Goal: Task Accomplishment & Management: Manage account settings

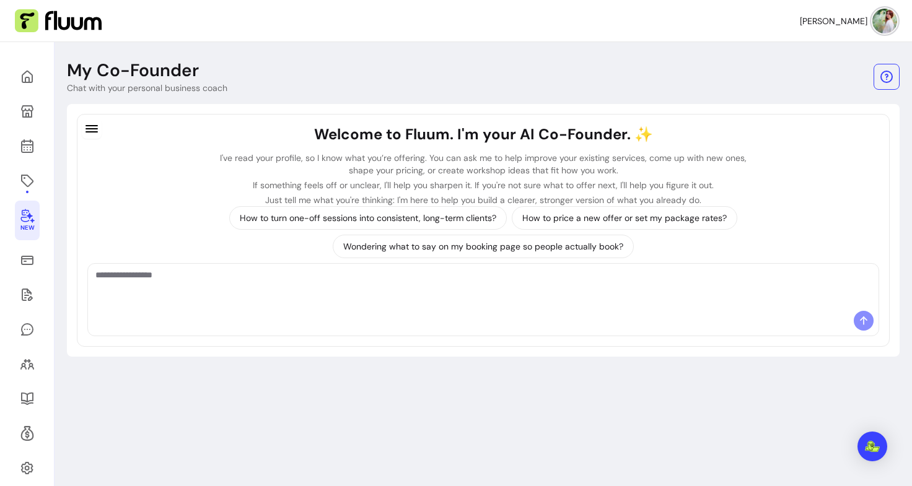
scroll to position [42, 0]
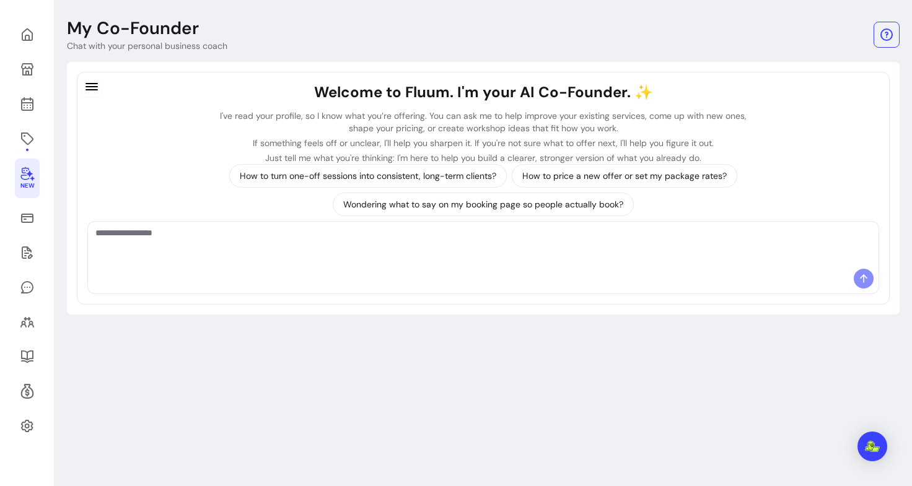
click at [44, 103] on div "New" at bounding box center [27, 243] width 55 height 486
click at [28, 103] on icon at bounding box center [27, 104] width 15 height 15
click at [27, 119] on div "New" at bounding box center [27, 243] width 55 height 486
click at [24, 99] on icon at bounding box center [28, 55] width 210 height 177
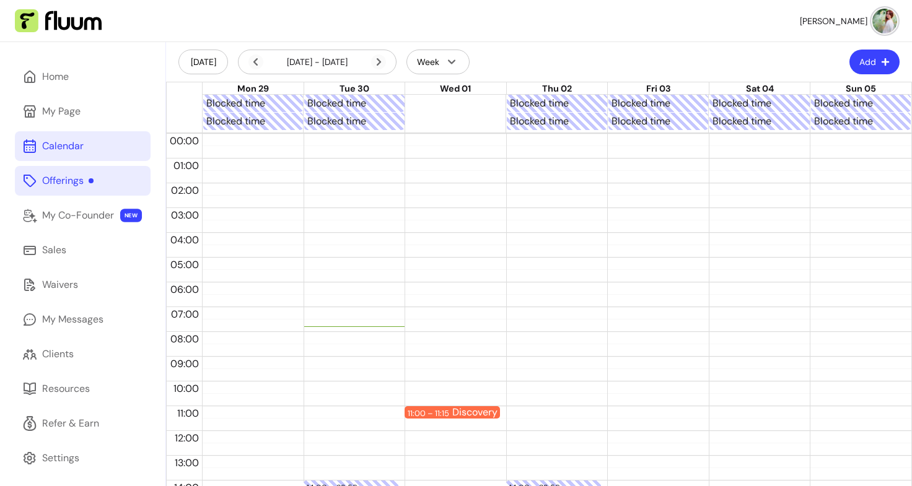
click at [92, 181] on div at bounding box center [91, 180] width 5 height 5
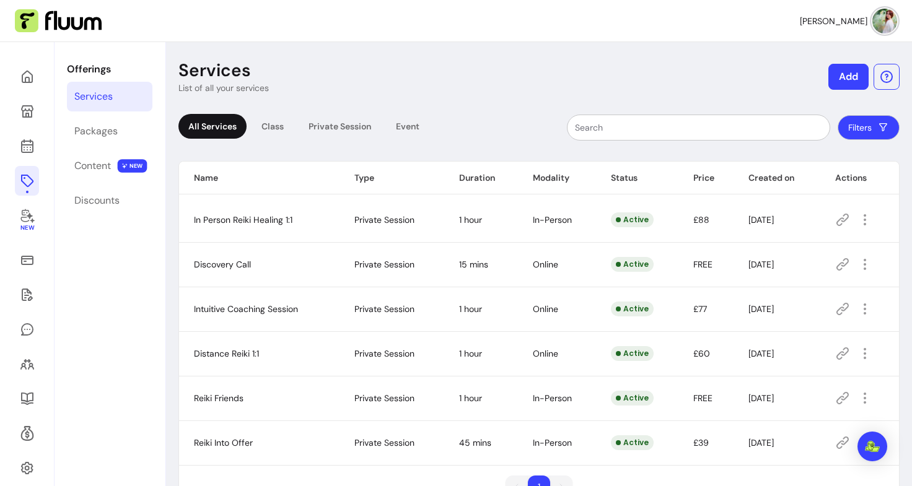
scroll to position [42, 0]
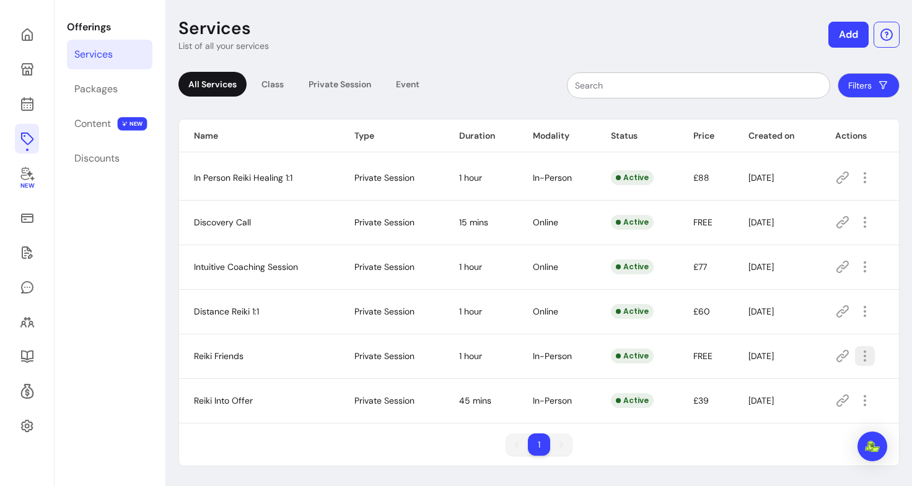
click at [857, 357] on icon "button" at bounding box center [864, 356] width 15 height 15
click at [105, 88] on div "Packages" at bounding box center [95, 89] width 43 height 15
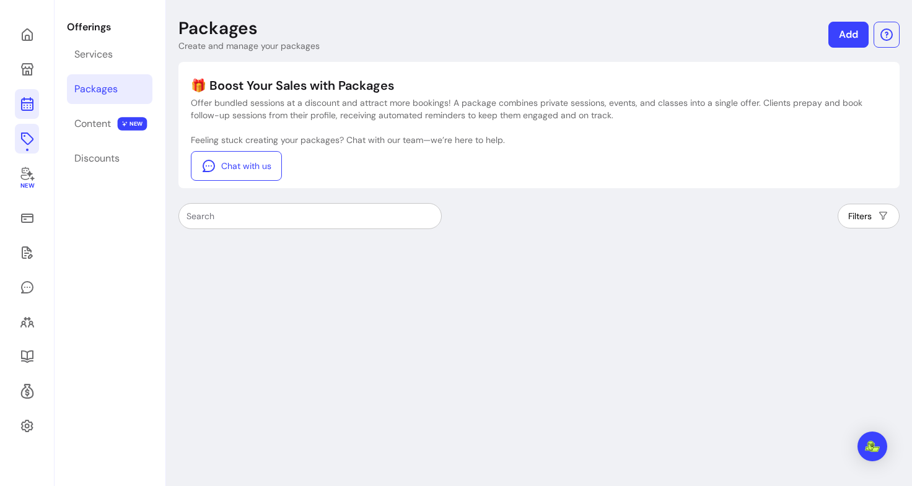
click at [20, 106] on icon at bounding box center [27, 104] width 15 height 15
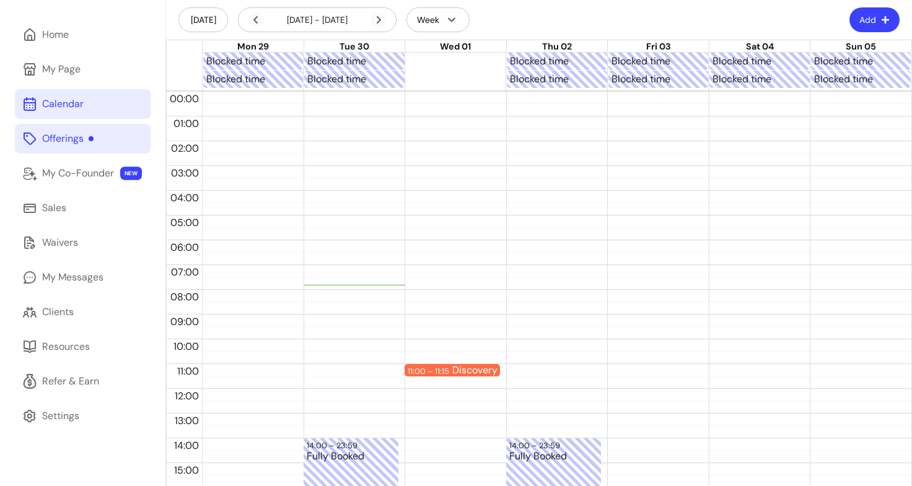
click at [82, 135] on div "Offerings" at bounding box center [67, 138] width 51 height 15
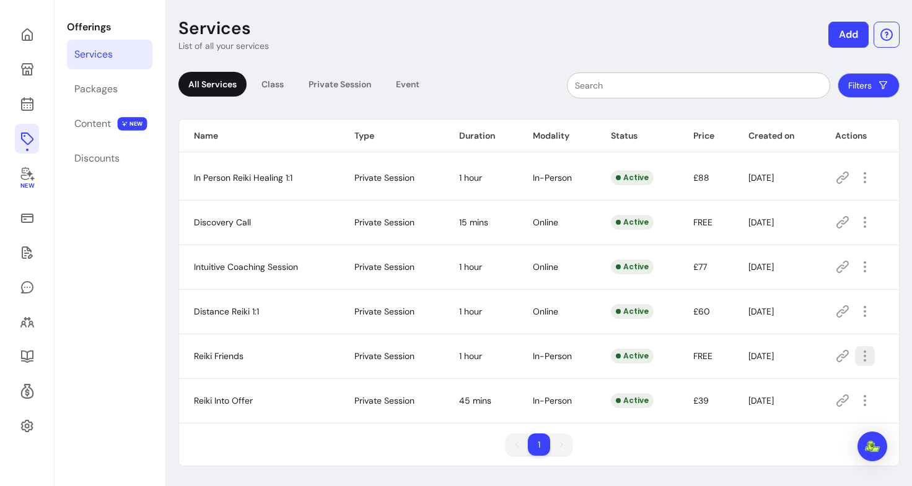
click at [857, 357] on icon "button" at bounding box center [864, 356] width 15 height 15
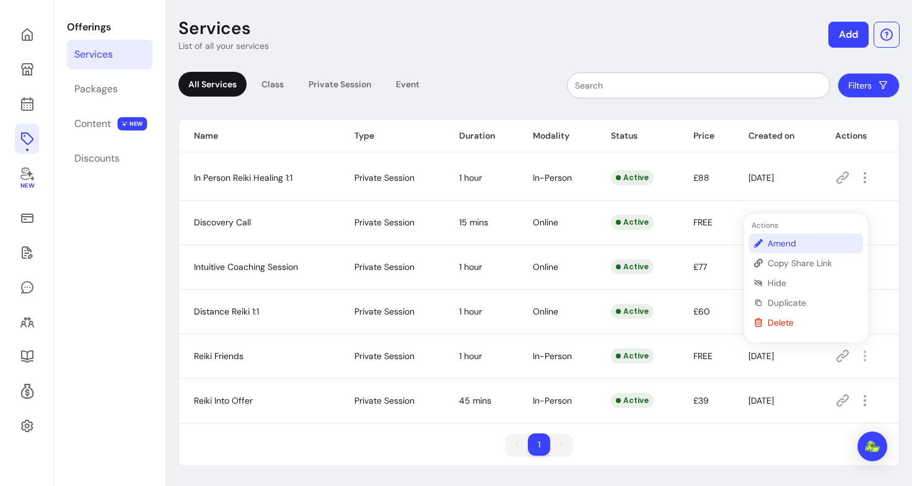
click at [784, 247] on span "Amend" at bounding box center [813, 243] width 90 height 12
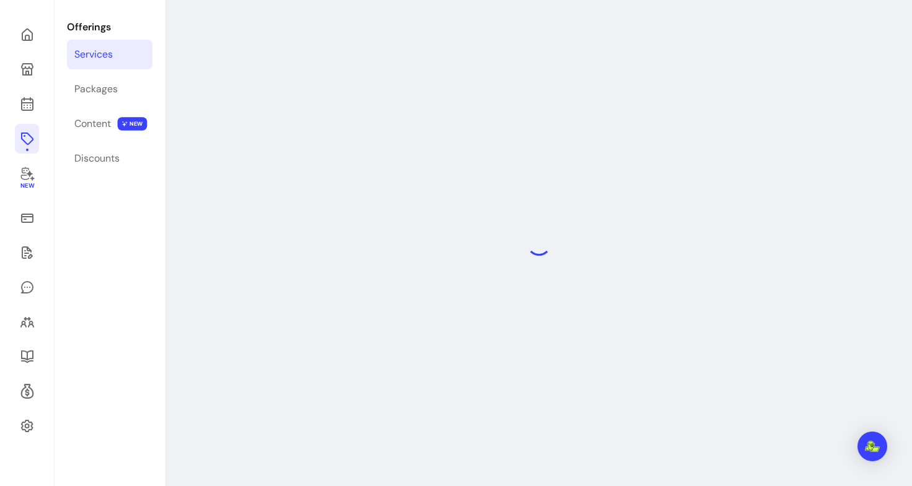
select select "**"
select select "***"
select select "**********"
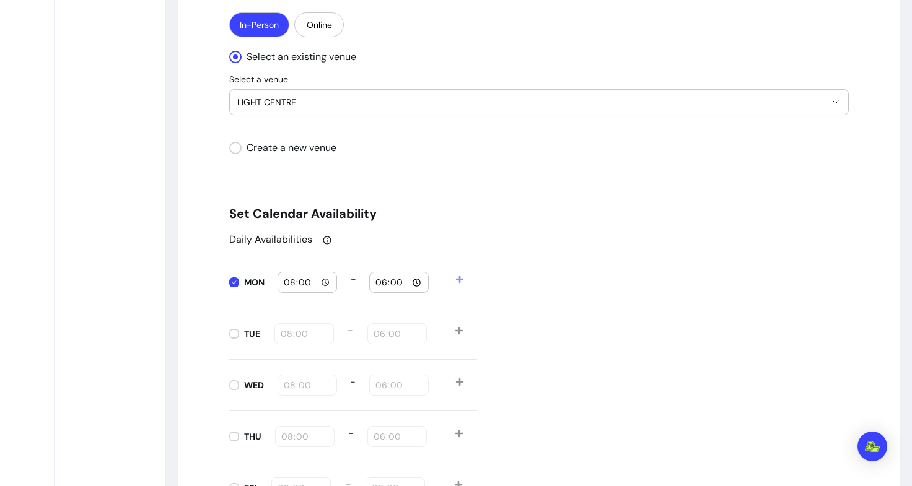
scroll to position [1316, 0]
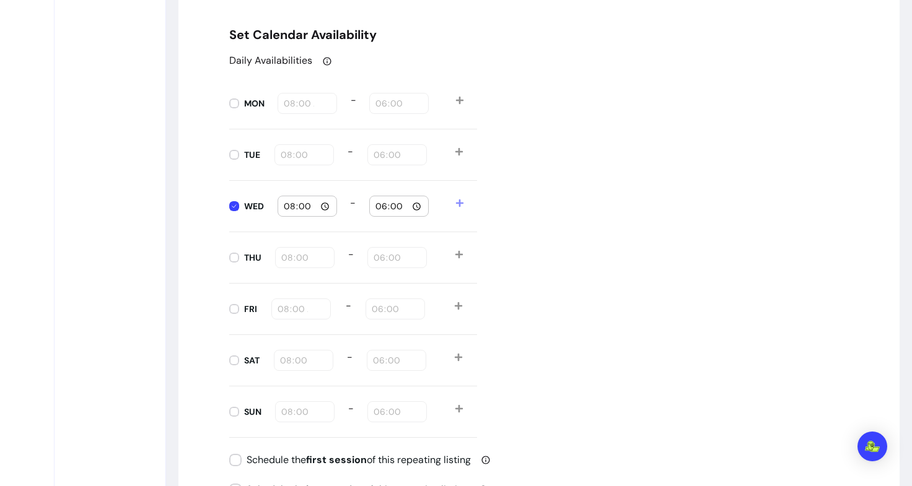
click at [320, 206] on input "08:00" at bounding box center [307, 206] width 48 height 14
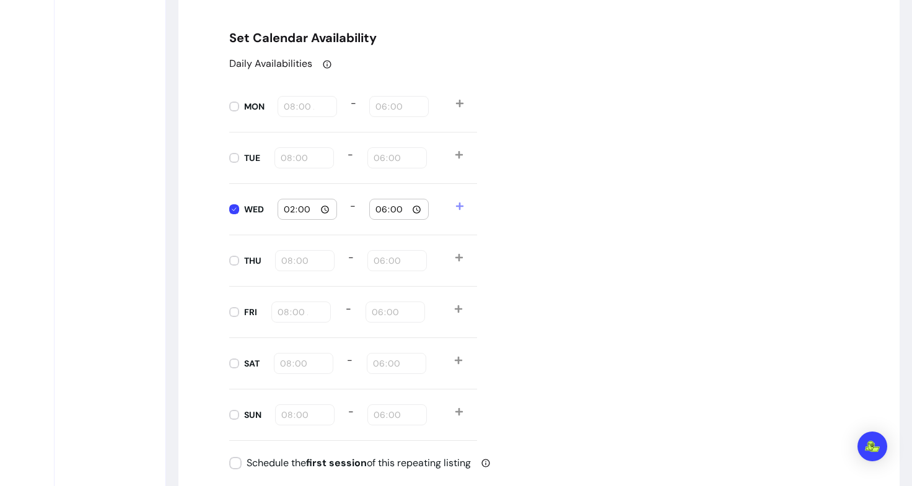
click at [321, 209] on input "14:00" at bounding box center [307, 210] width 48 height 14
type input "14:30"
click at [575, 268] on div "Daily Availabilities MON 08:00 - 18:00 TUE 08:00 - 18:00 WED 14:30 - 18:00 THU …" at bounding box center [538, 248] width 619 height 385
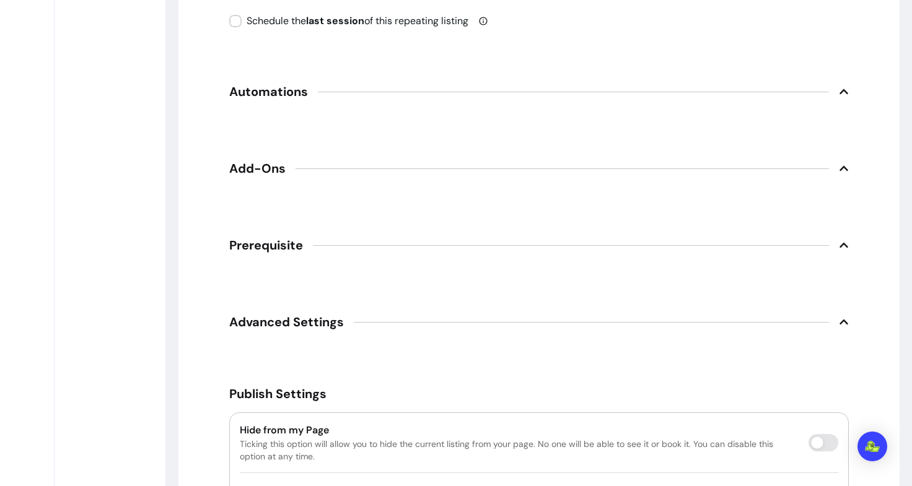
scroll to position [1813, 0]
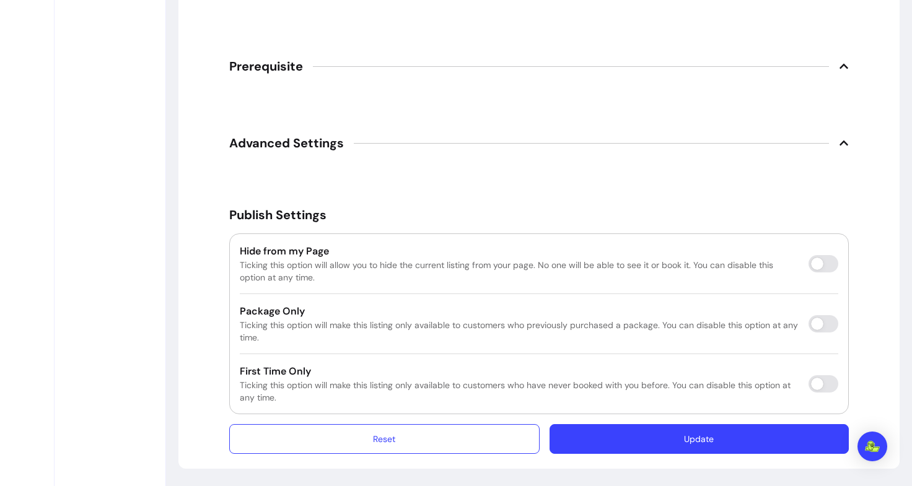
click at [655, 440] on button "Update" at bounding box center [698, 439] width 299 height 30
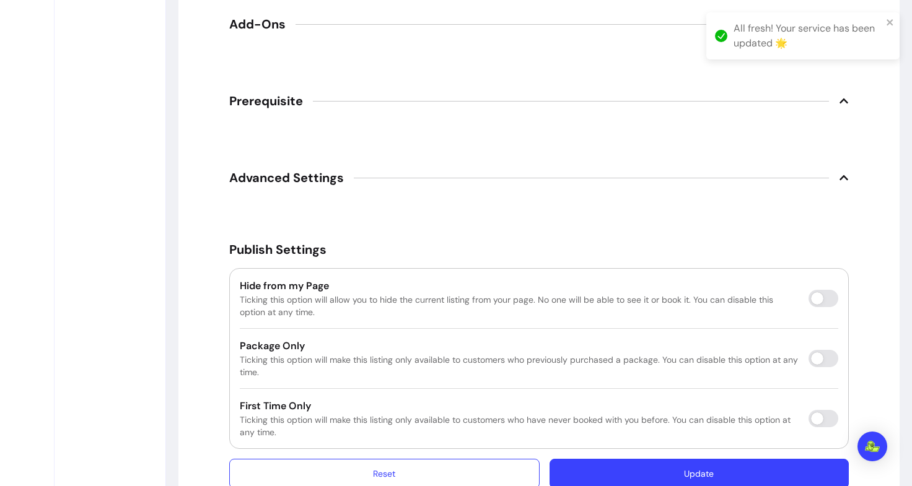
scroll to position [42, 0]
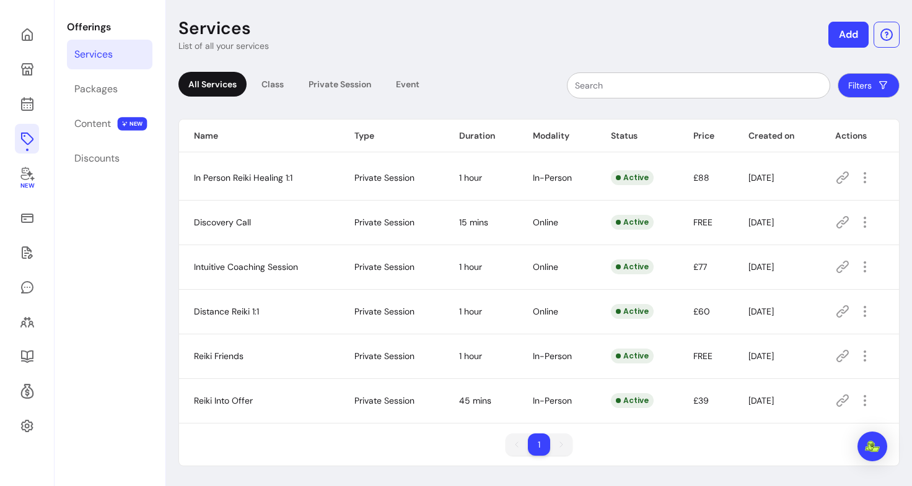
click at [489, 24] on header "Services List of all your services Add" at bounding box center [538, 34] width 721 height 35
click at [27, 190] on link "New" at bounding box center [27, 179] width 24 height 40
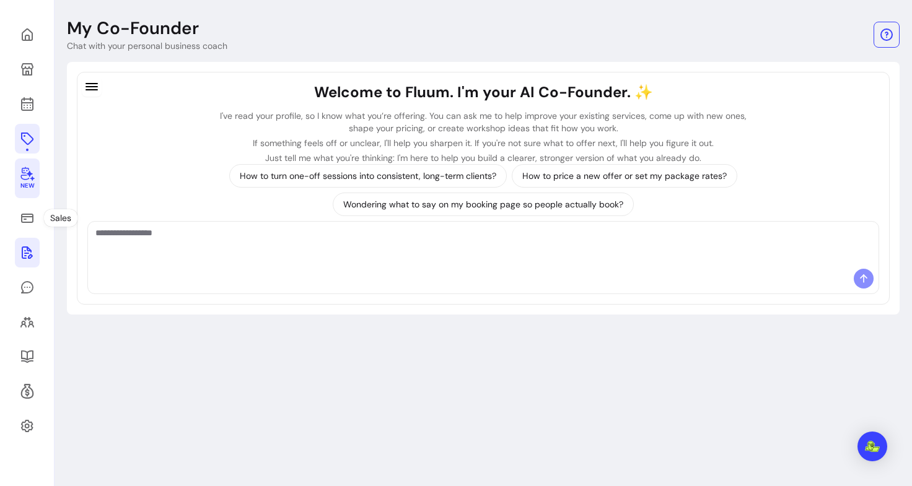
click at [32, 257] on icon at bounding box center [27, 252] width 15 height 15
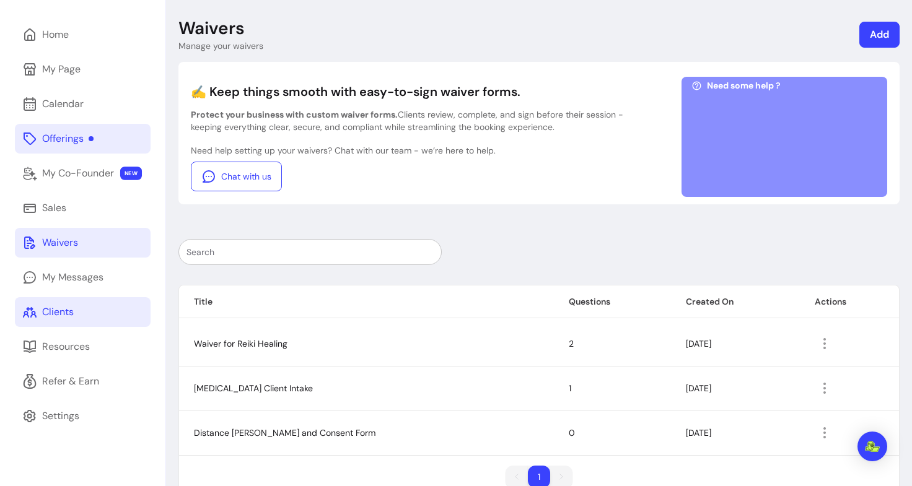
click at [64, 312] on div "Clients" at bounding box center [58, 312] width 32 height 15
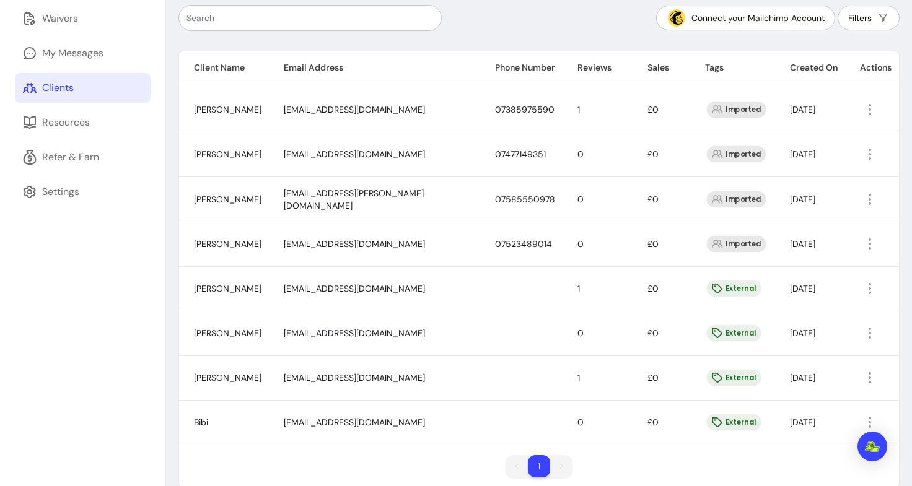
scroll to position [285, 0]
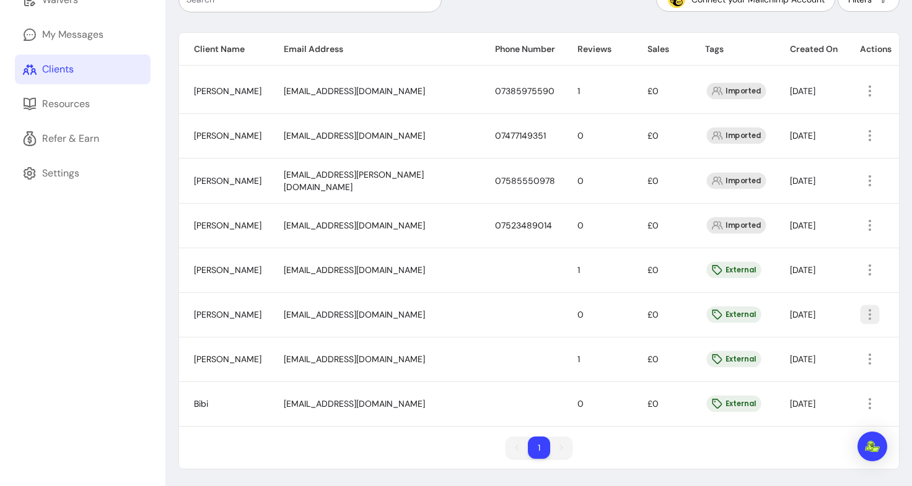
click at [862, 313] on icon "button" at bounding box center [869, 314] width 14 height 14
click at [790, 340] on span "Amend" at bounding box center [814, 342] width 90 height 12
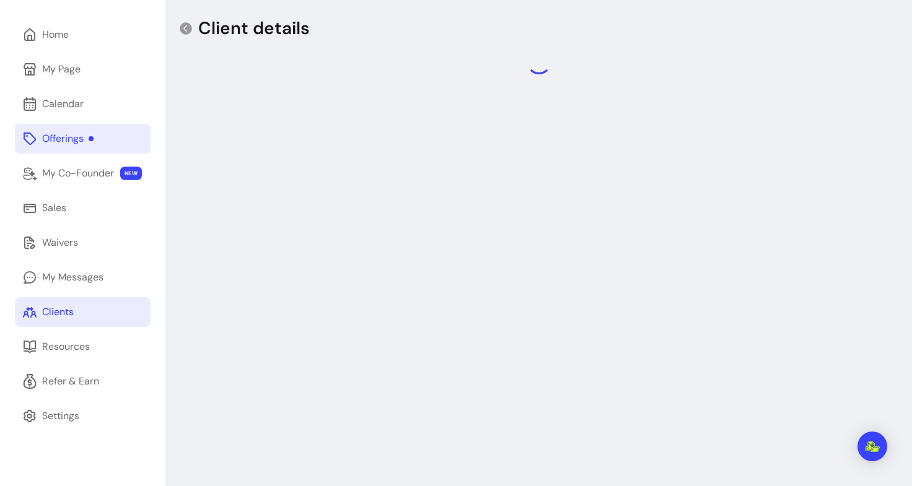
scroll to position [84, 0]
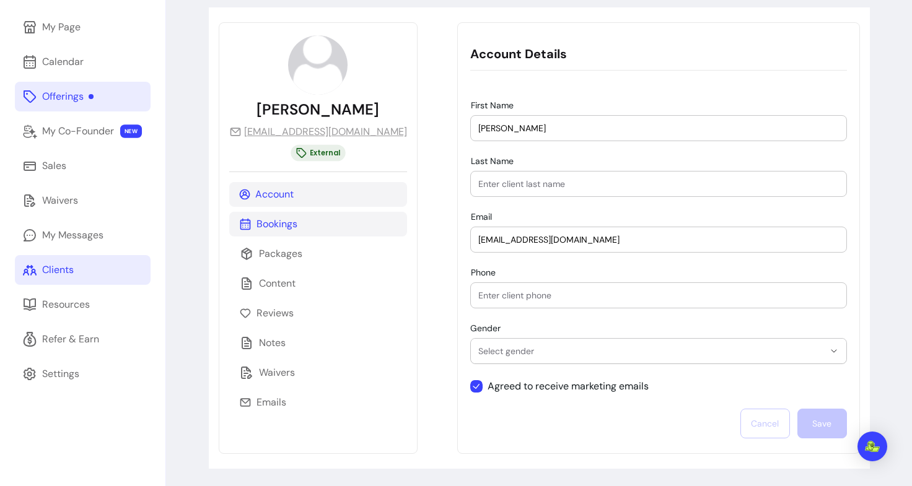
click at [302, 224] on div "Bookings" at bounding box center [318, 224] width 178 height 25
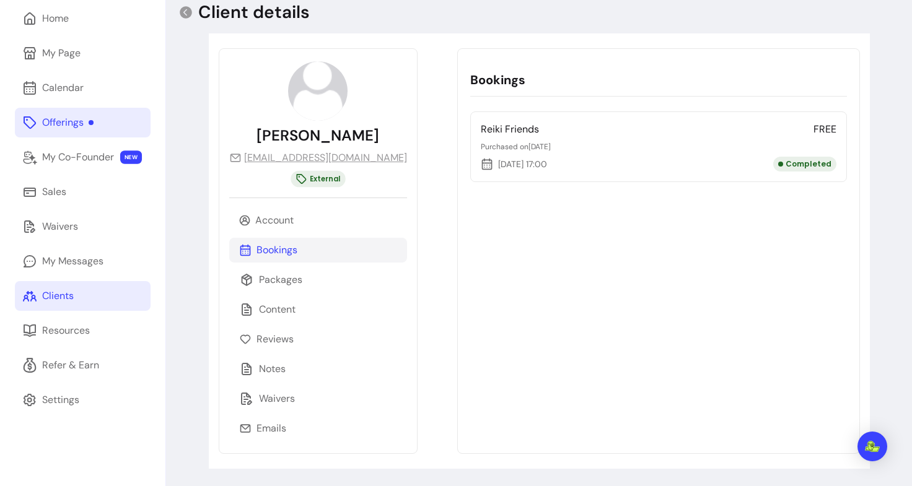
scroll to position [58, 0]
click at [499, 165] on p "27/09/2025 17:00" at bounding box center [514, 164] width 66 height 12
click at [481, 138] on div "Reiki Friends FREE Purchased on 18/09/2025 27/09/2025 17:00 Completed" at bounding box center [658, 147] width 377 height 71
click at [268, 433] on p "Emails" at bounding box center [271, 428] width 30 height 15
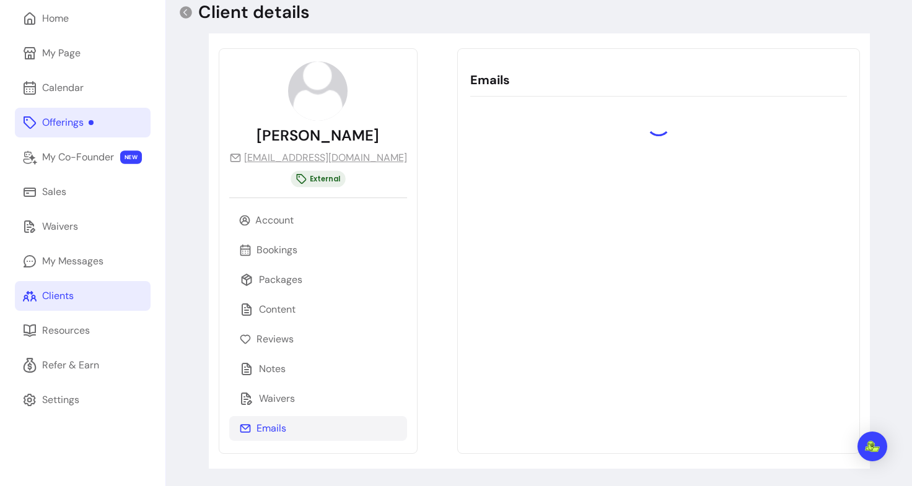
scroll to position [69, 0]
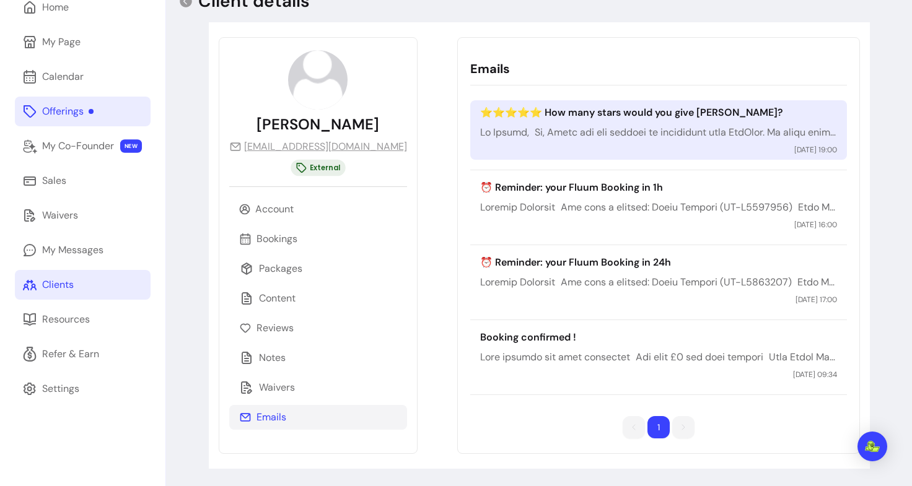
click at [780, 131] on p at bounding box center [658, 132] width 357 height 15
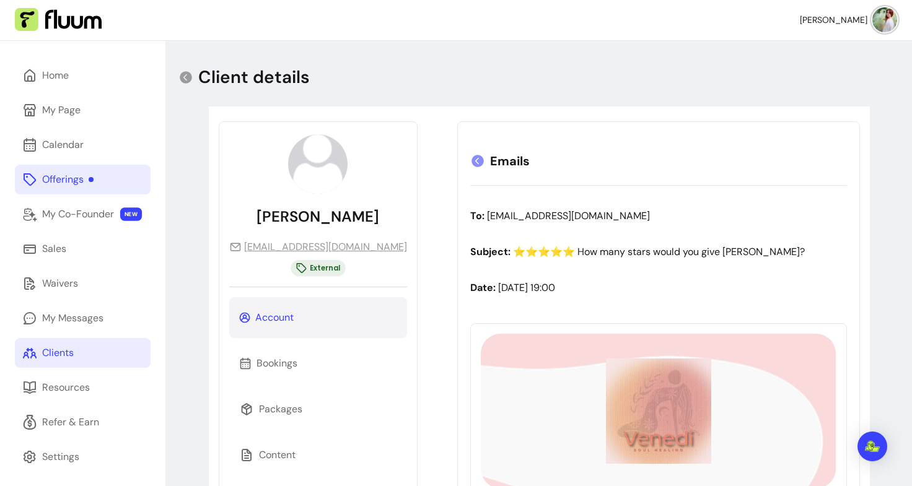
scroll to position [236, 0]
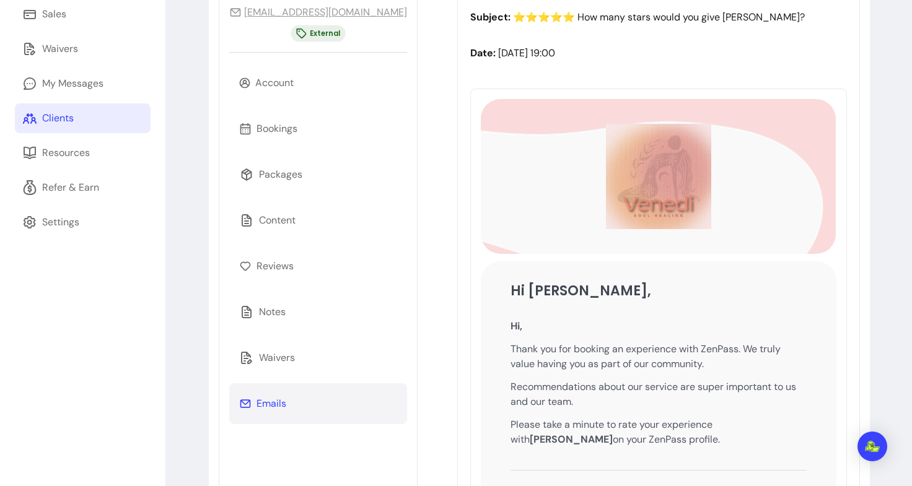
click at [286, 395] on div "Emails" at bounding box center [318, 403] width 178 height 41
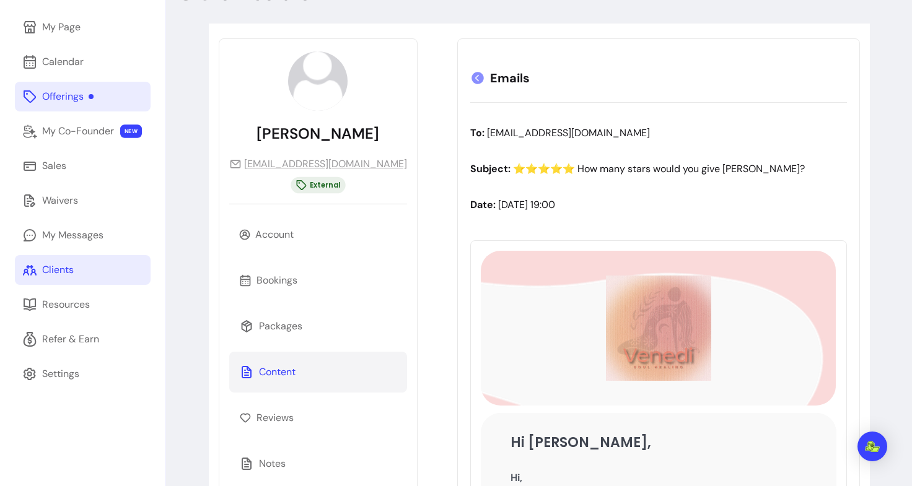
scroll to position [84, 0]
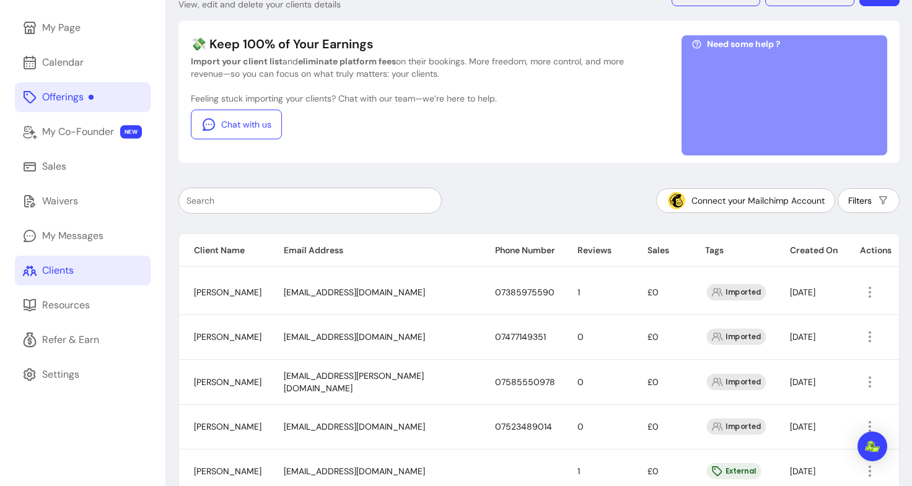
scroll to position [285, 0]
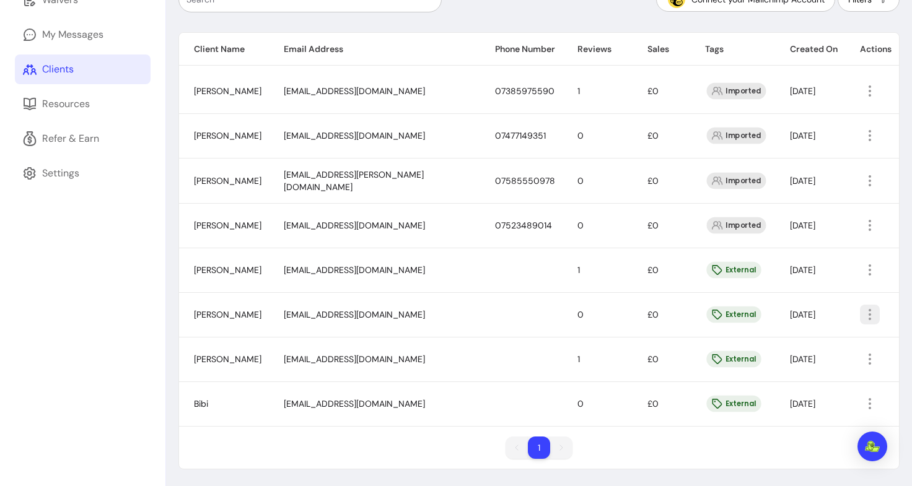
click at [862, 315] on icon "button" at bounding box center [869, 314] width 15 height 15
click at [807, 340] on span "Amend" at bounding box center [814, 342] width 90 height 12
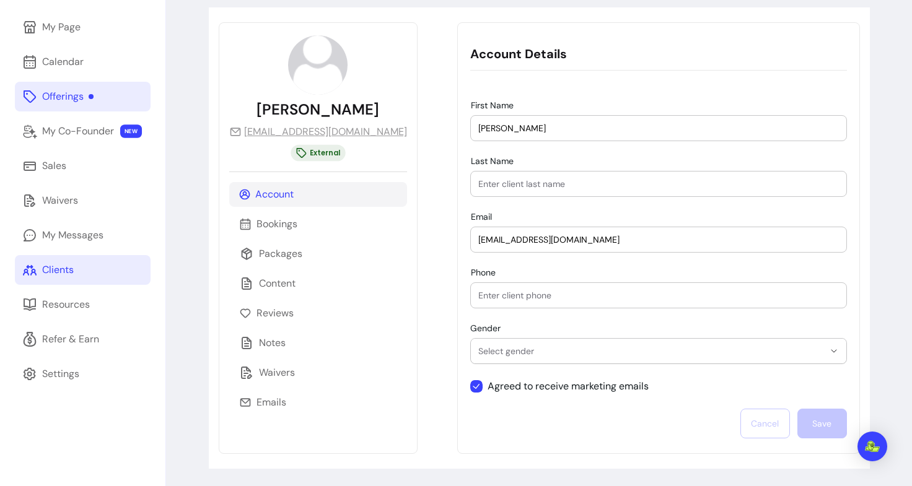
scroll to position [84, 0]
drag, startPoint x: 441, startPoint y: 239, endPoint x: 517, endPoint y: 288, distance: 90.6
click at [517, 288] on div "**********" at bounding box center [658, 270] width 377 height 338
click at [478, 295] on input "Phone" at bounding box center [658, 296] width 361 height 12
click at [309, 216] on div "Bookings" at bounding box center [318, 224] width 178 height 25
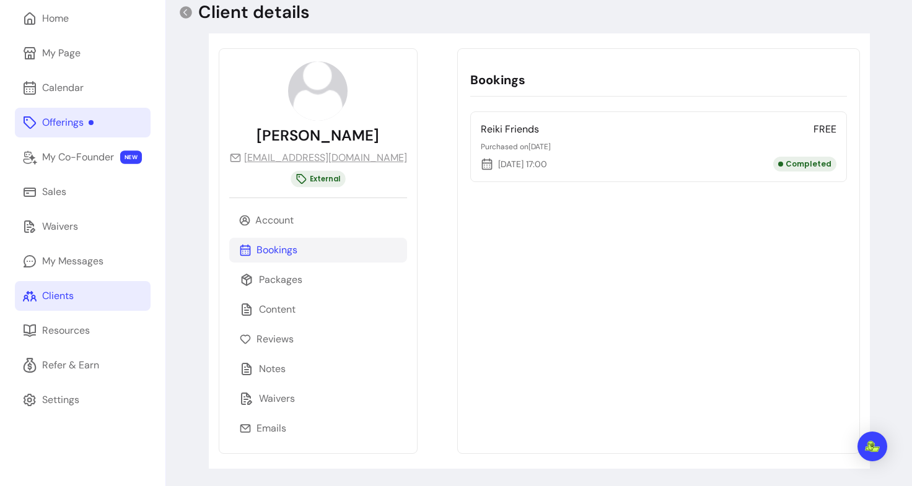
scroll to position [58, 0]
click at [300, 250] on div "Bookings" at bounding box center [318, 250] width 178 height 25
click at [300, 272] on div "Packages" at bounding box center [318, 280] width 178 height 25
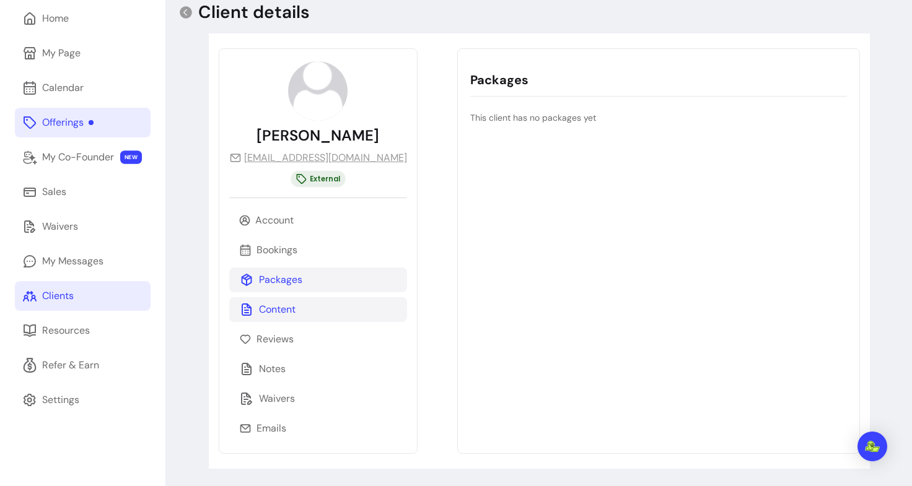
click at [289, 306] on p "Content" at bounding box center [277, 309] width 37 height 15
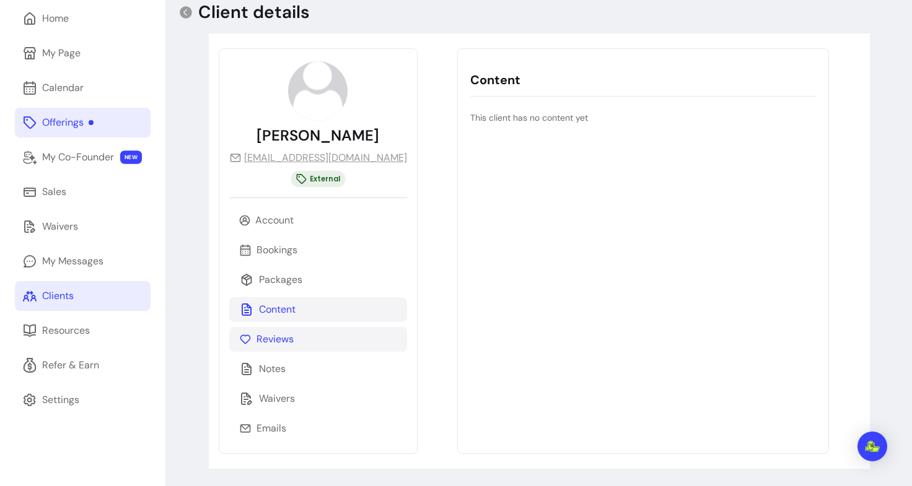
click at [287, 349] on div "Reviews" at bounding box center [318, 339] width 178 height 25
click at [278, 395] on p "Waivers" at bounding box center [277, 398] width 36 height 15
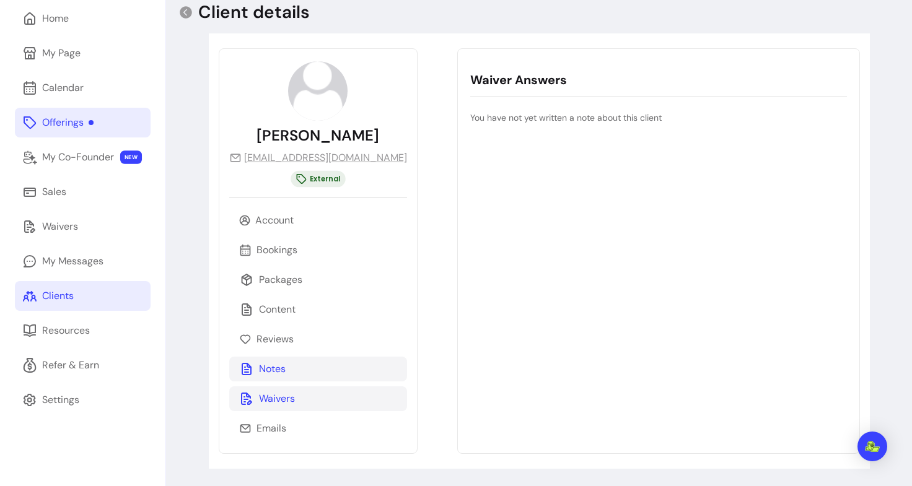
click at [278, 364] on p "Notes" at bounding box center [272, 369] width 27 height 15
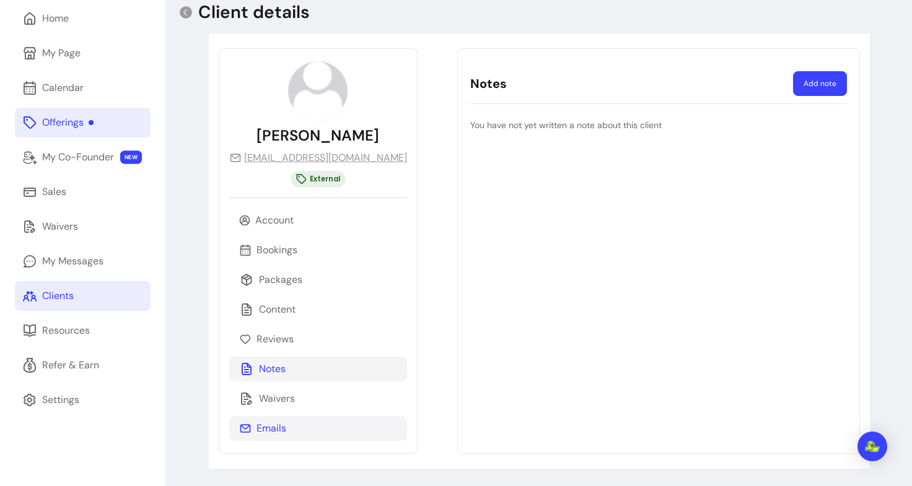
click at [271, 420] on div "Emails" at bounding box center [318, 428] width 178 height 25
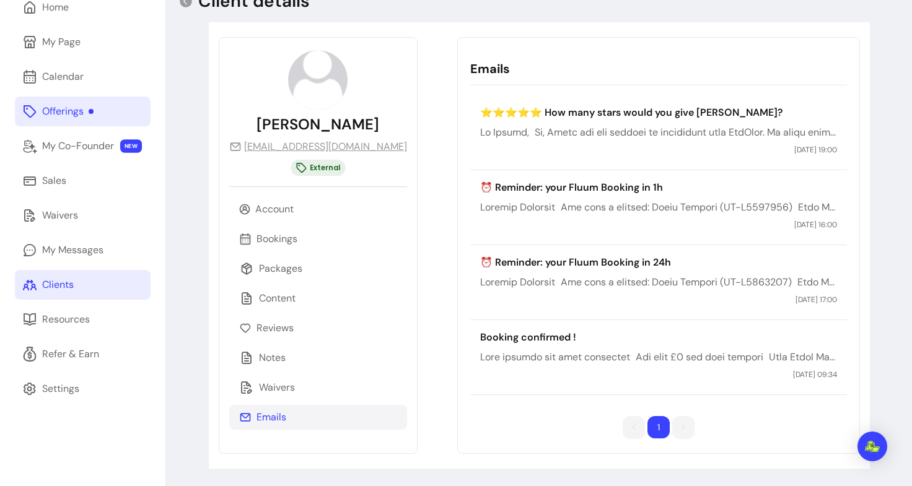
click at [275, 375] on div "Account Bookings Packages Content Reviews Notes Waivers Emails" at bounding box center [318, 313] width 178 height 233
click at [265, 382] on p "Waivers" at bounding box center [277, 387] width 36 height 15
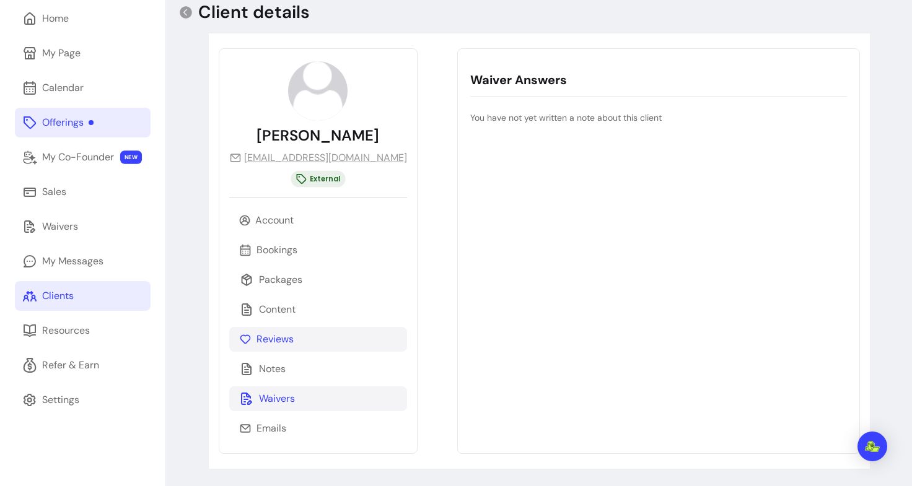
click at [281, 338] on p "Reviews" at bounding box center [274, 339] width 37 height 15
click at [281, 322] on div "Account Bookings Packages Content Reviews Notes Waivers Emails" at bounding box center [318, 324] width 178 height 233
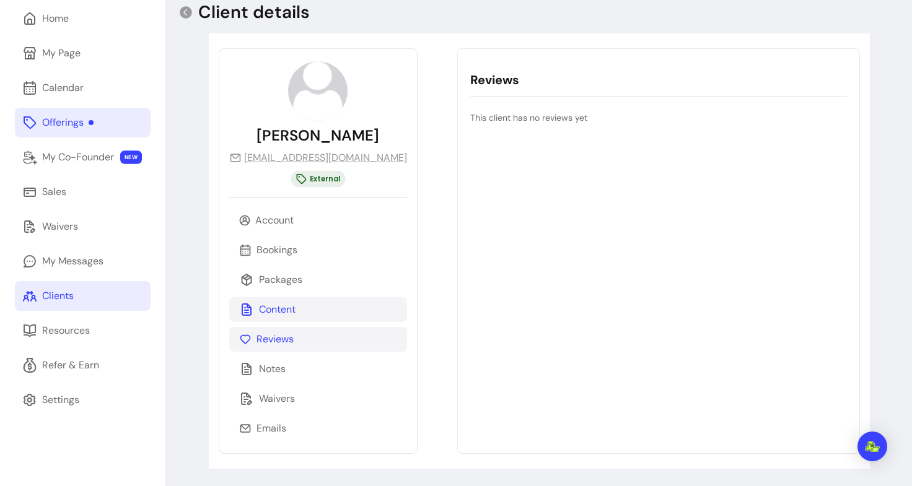
click at [281, 312] on p "Content" at bounding box center [277, 309] width 37 height 15
click at [281, 296] on div "Account Bookings Packages Content Reviews Notes Waivers Emails" at bounding box center [318, 324] width 178 height 233
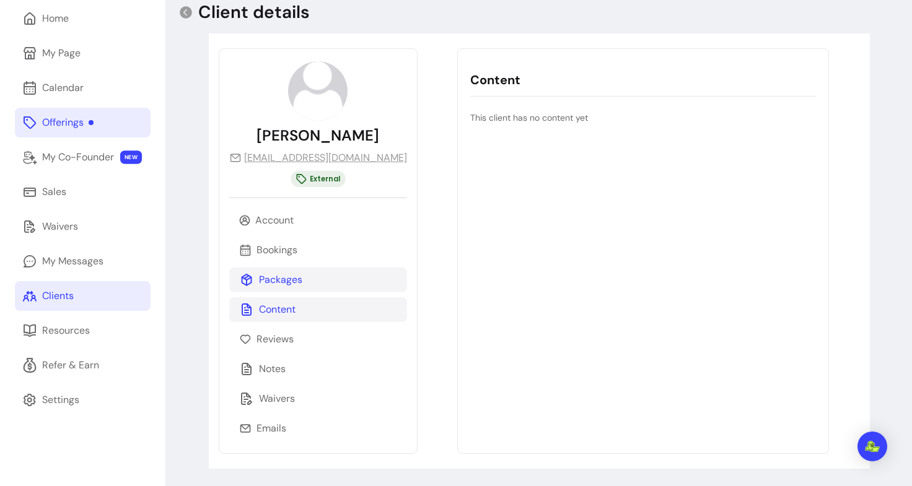
click at [281, 277] on p "Packages" at bounding box center [280, 280] width 43 height 15
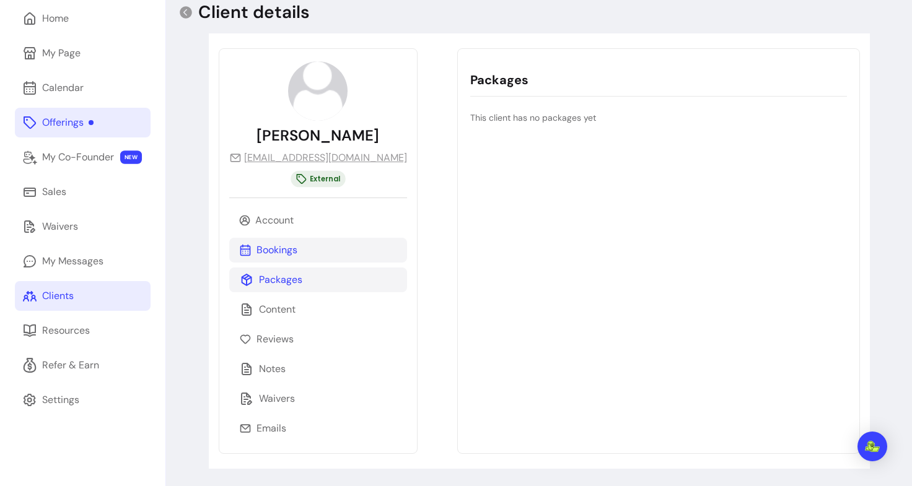
click at [281, 258] on div "Bookings" at bounding box center [318, 250] width 178 height 25
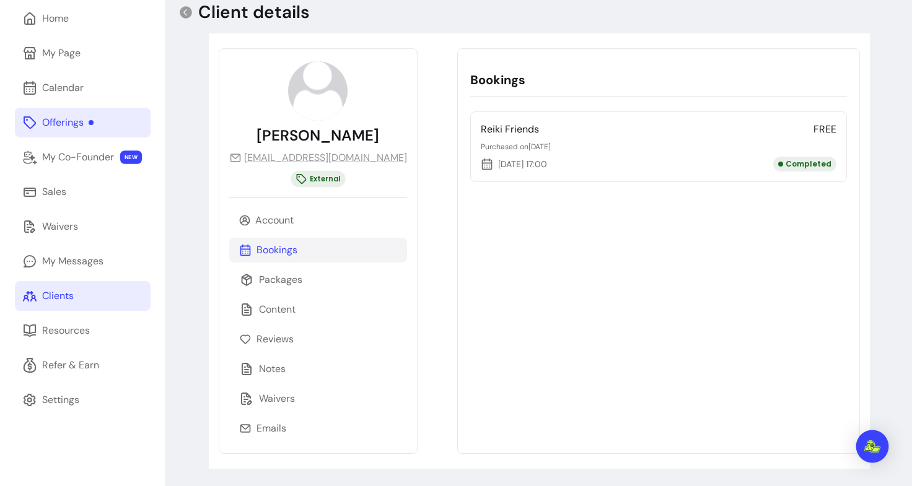
click at [872, 457] on div "Open Intercom Messenger" at bounding box center [872, 447] width 33 height 33
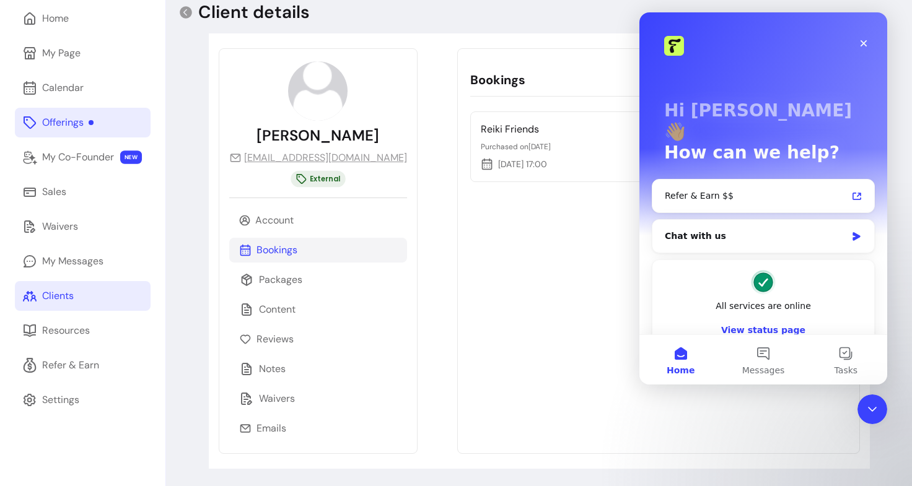
scroll to position [0, 0]
click at [457, 229] on div "Bookings Reiki Friends FREE Purchased on 18/09/2025 27/09/2025 17:00 Completed" at bounding box center [658, 251] width 403 height 406
click at [287, 432] on div "Emails" at bounding box center [318, 428] width 178 height 25
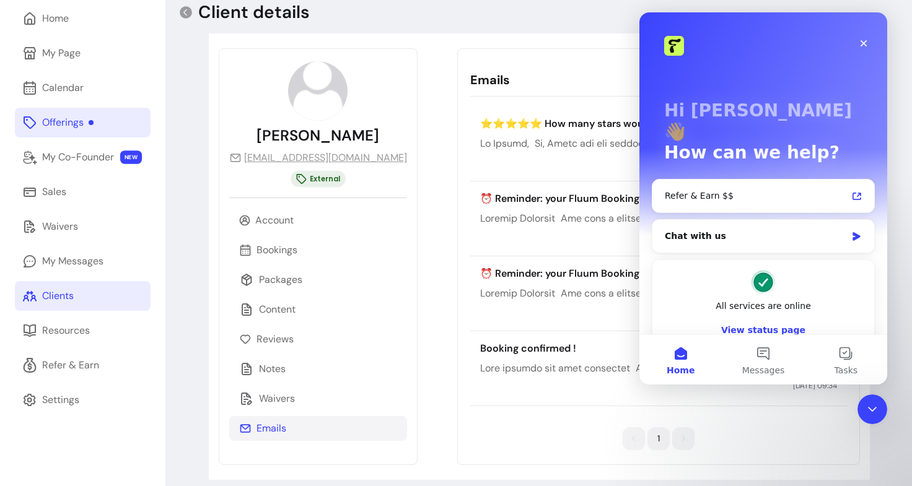
scroll to position [69, 0]
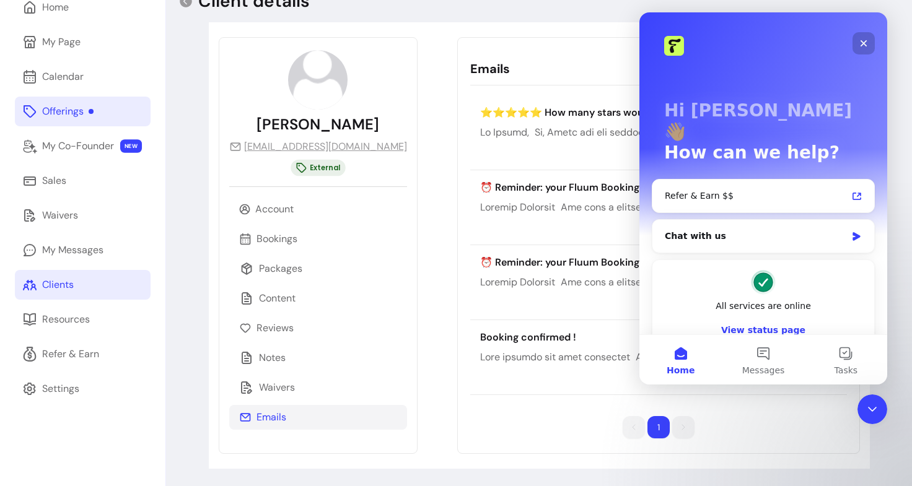
click at [865, 46] on icon "Close" at bounding box center [864, 43] width 10 height 10
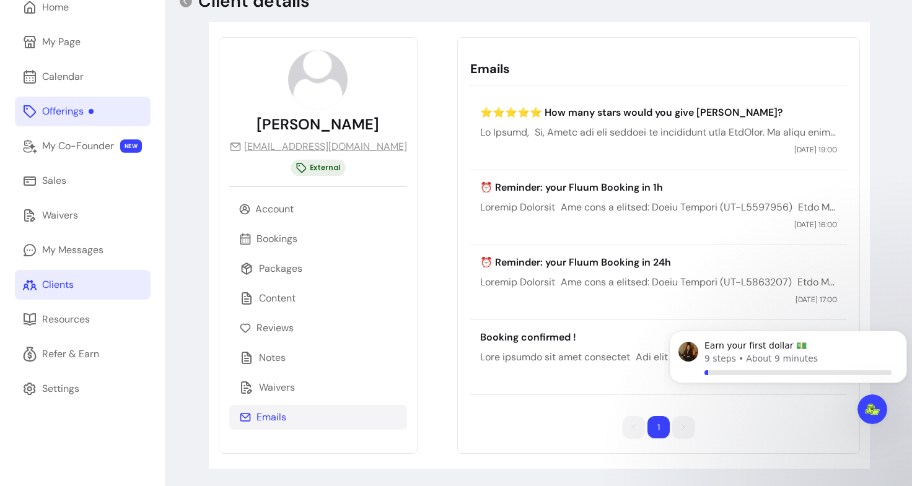
scroll to position [0, 0]
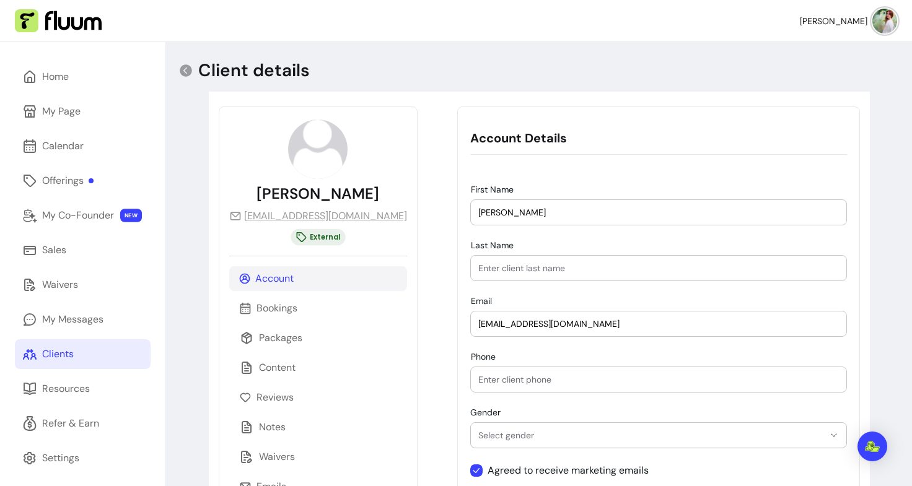
click at [522, 266] on input "Last Name" at bounding box center [658, 268] width 361 height 12
type input "Petrov"
click at [612, 182] on div "**********" at bounding box center [658, 323] width 403 height 432
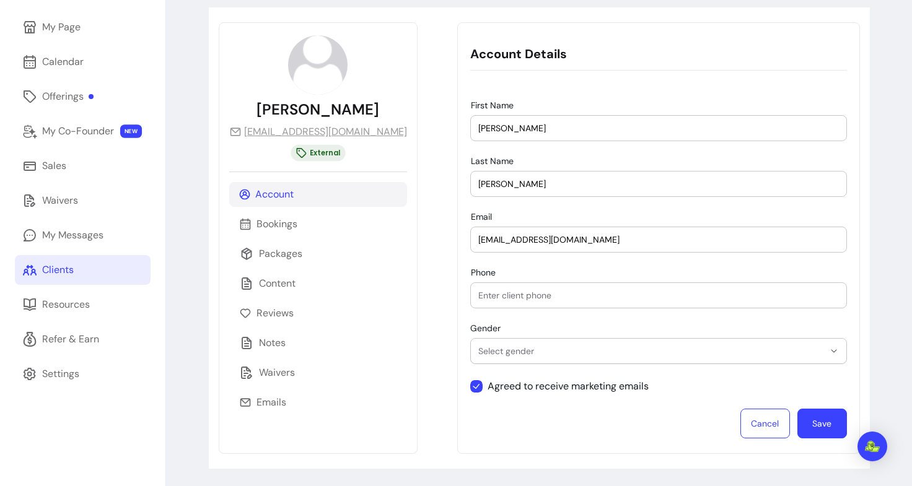
click at [536, 304] on div at bounding box center [658, 295] width 361 height 25
click at [533, 352] on span "Select gender" at bounding box center [651, 351] width 346 height 12
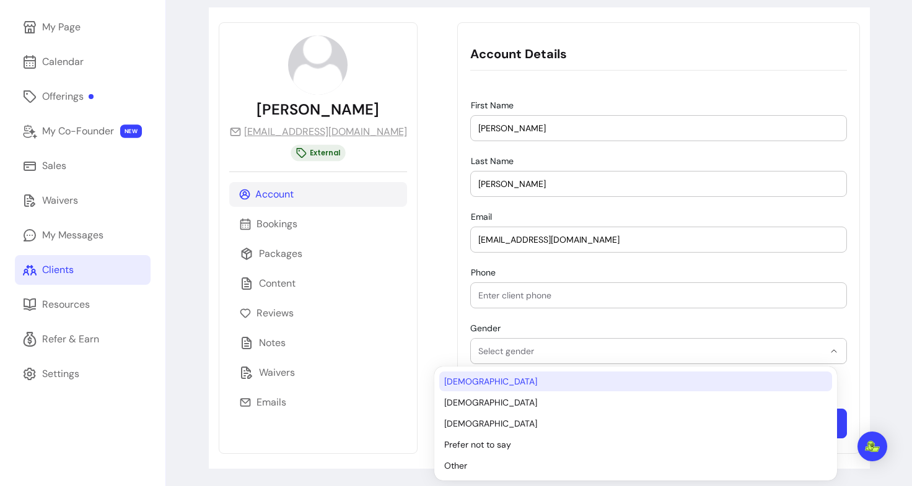
click at [505, 388] on li "Male" at bounding box center [635, 382] width 393 height 20
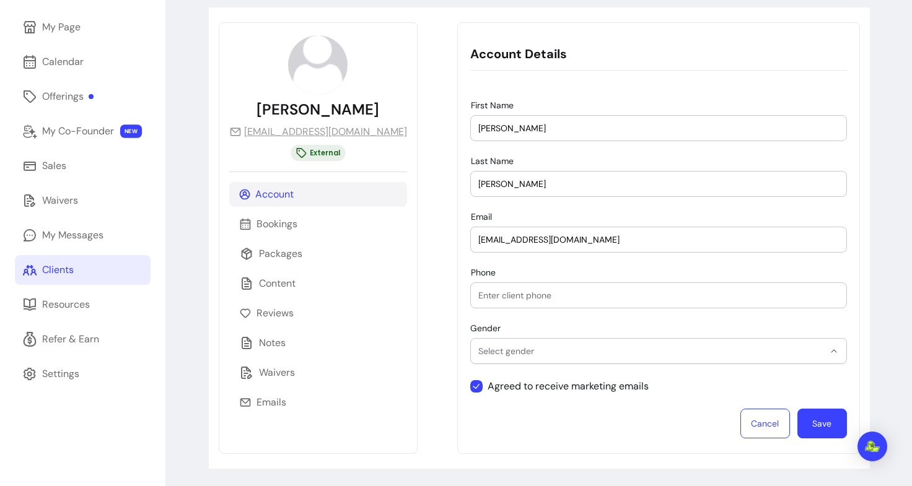
select select "****"
click at [489, 308] on div "**********" at bounding box center [658, 269] width 377 height 338
click at [810, 419] on button "Save" at bounding box center [822, 424] width 50 height 30
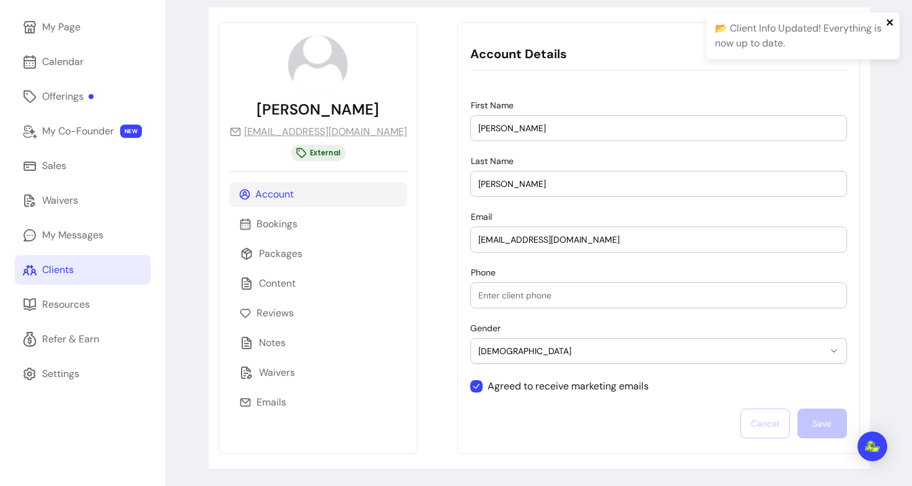
click at [889, 24] on icon "close" at bounding box center [890, 22] width 9 height 10
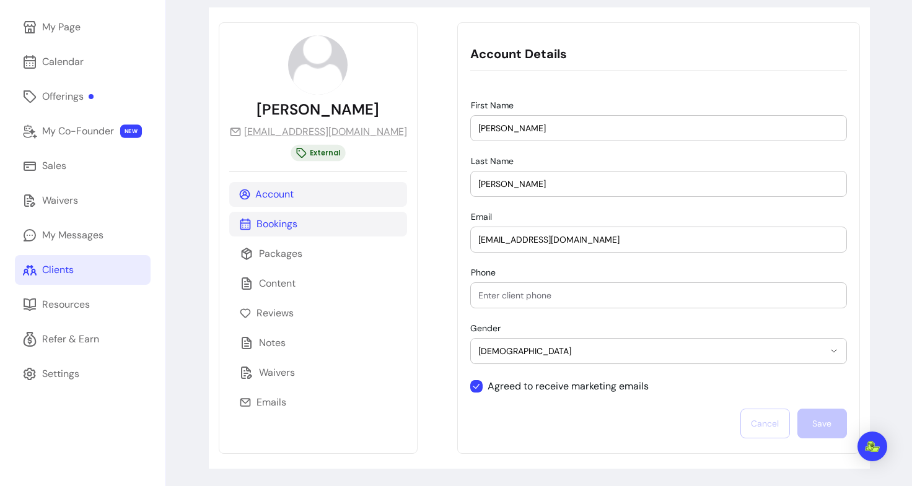
click at [295, 225] on p "Bookings" at bounding box center [276, 224] width 41 height 15
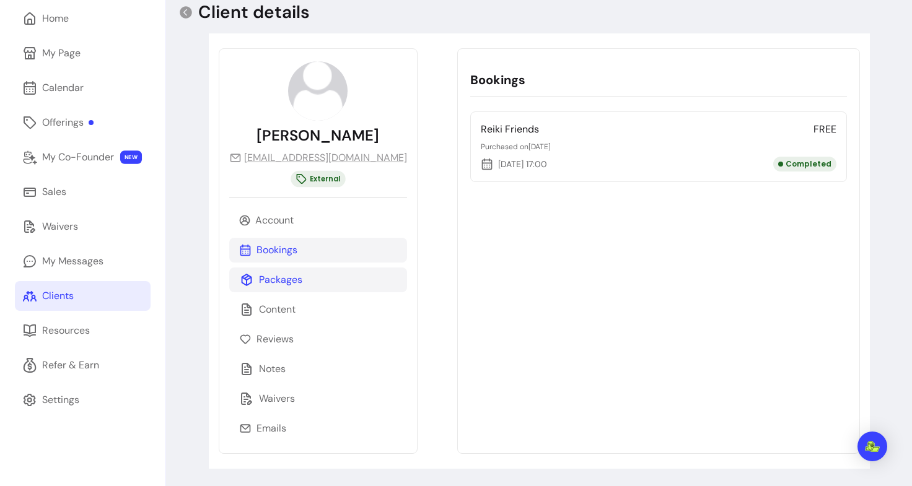
click at [268, 278] on p "Packages" at bounding box center [280, 280] width 43 height 15
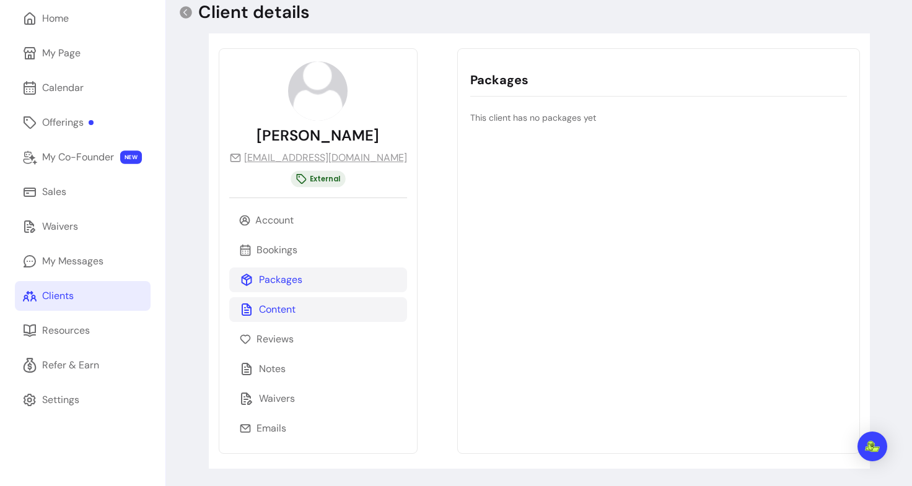
click at [270, 298] on div "Content" at bounding box center [318, 309] width 178 height 25
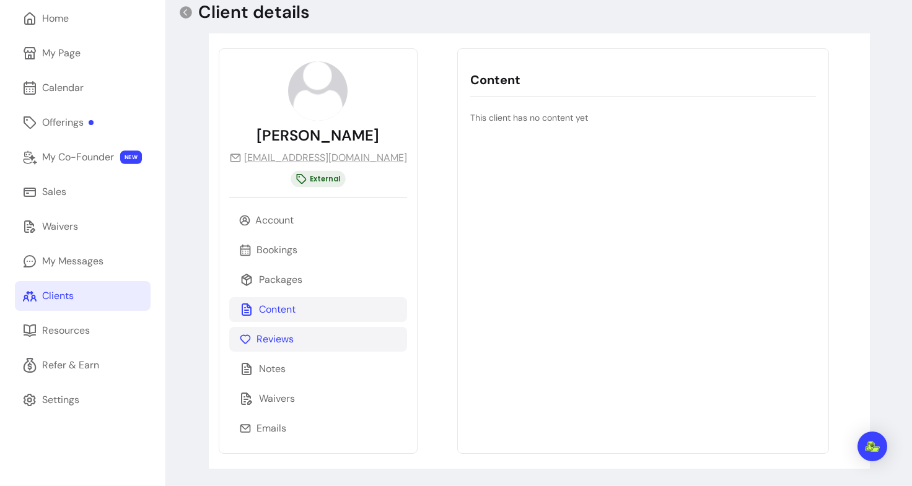
click at [267, 328] on div "Reviews" at bounding box center [318, 339] width 178 height 25
click at [269, 363] on p "Notes" at bounding box center [272, 369] width 27 height 15
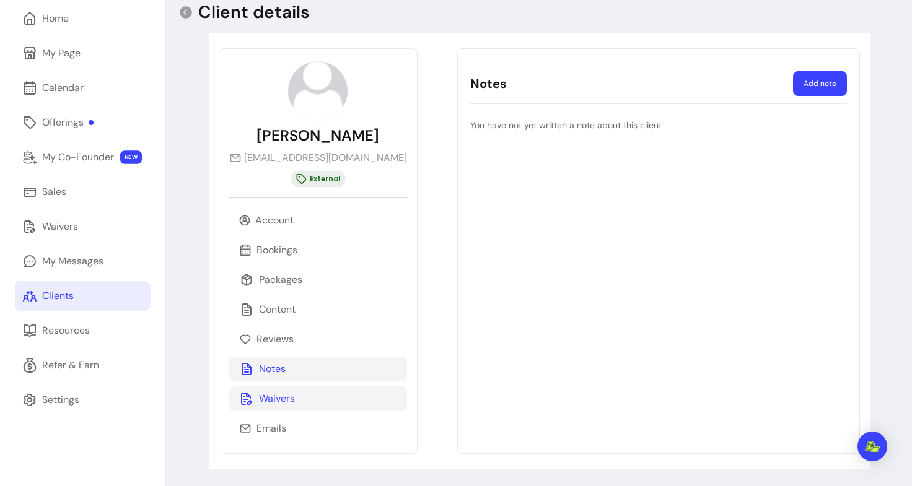
click at [278, 396] on p "Waivers" at bounding box center [277, 398] width 36 height 15
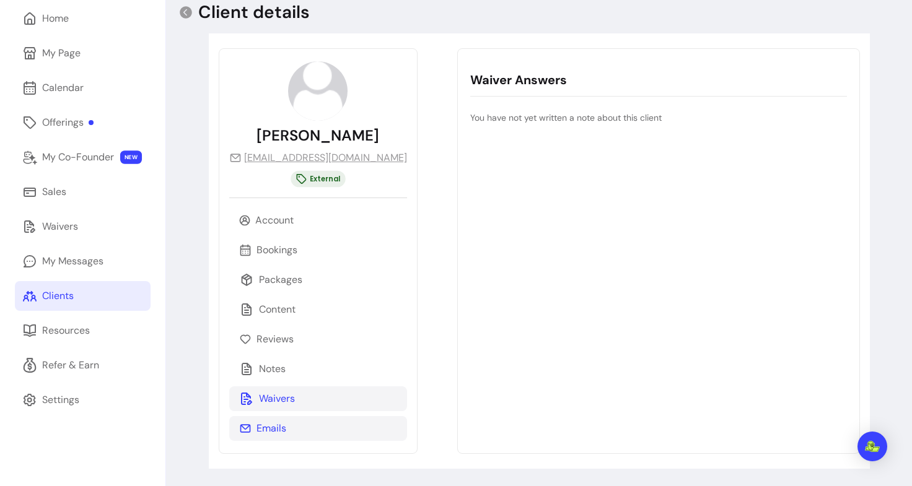
click at [267, 435] on p "Emails" at bounding box center [271, 428] width 30 height 15
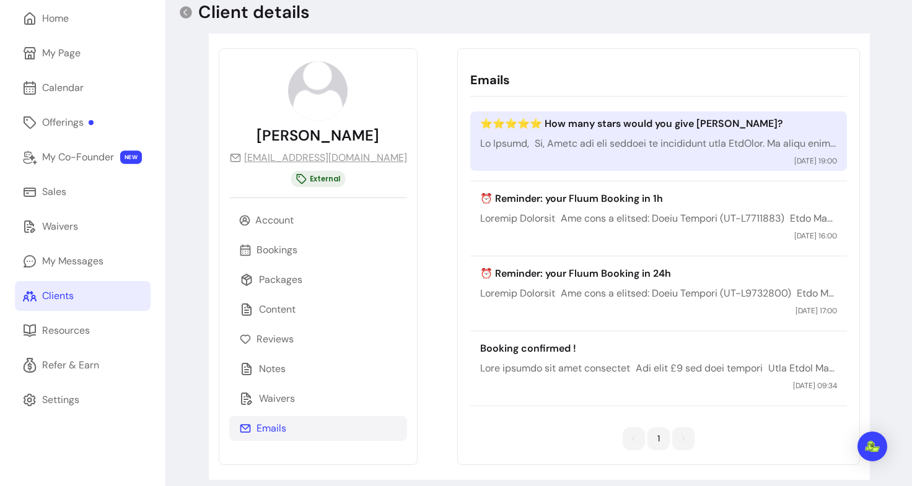
scroll to position [69, 0]
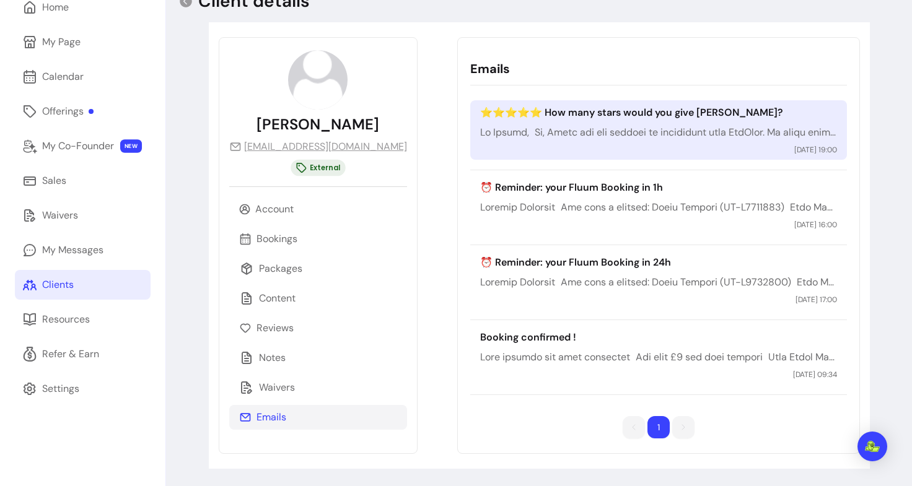
click at [675, 111] on p "⭐️⭐️⭐️⭐️⭐️ How many stars would you give Pavlina Petrovova?" at bounding box center [658, 112] width 357 height 15
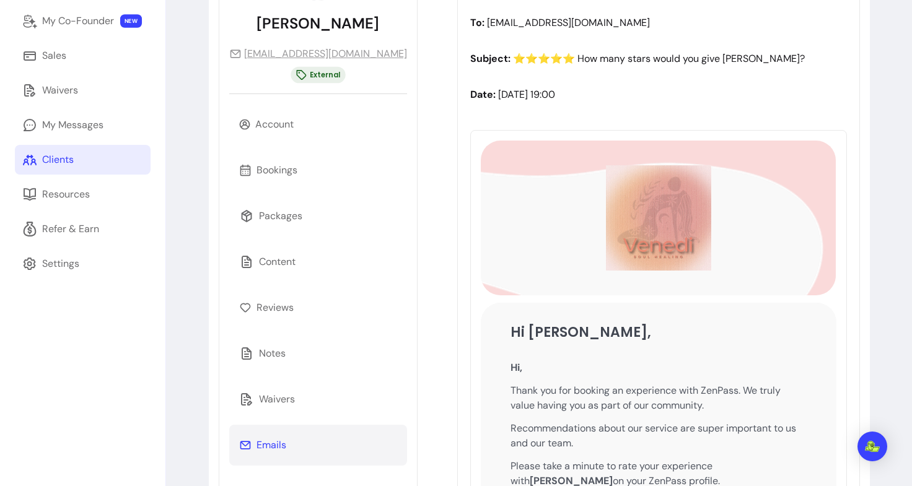
scroll to position [0, 0]
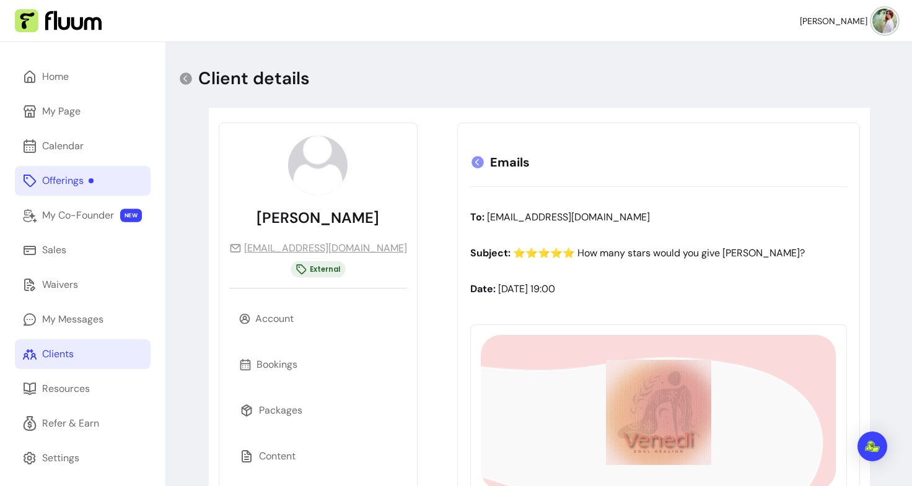
click at [67, 178] on div "Offerings" at bounding box center [67, 180] width 51 height 15
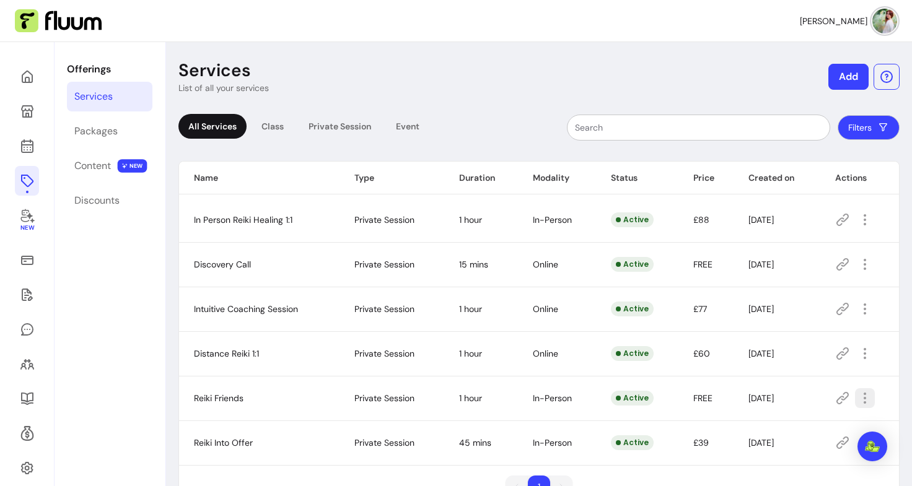
click at [857, 398] on icon "button" at bounding box center [864, 398] width 15 height 15
click at [645, 403] on td "Active" at bounding box center [637, 398] width 82 height 45
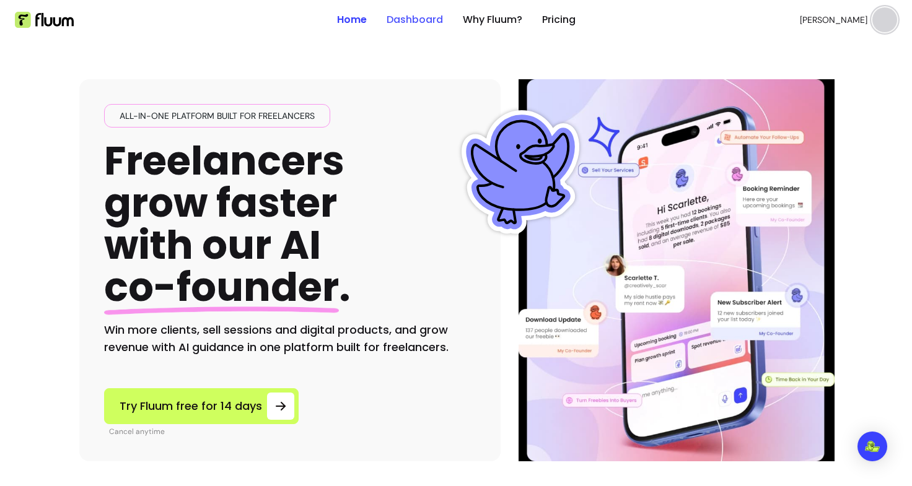
click at [427, 12] on link "Dashboard" at bounding box center [415, 19] width 56 height 15
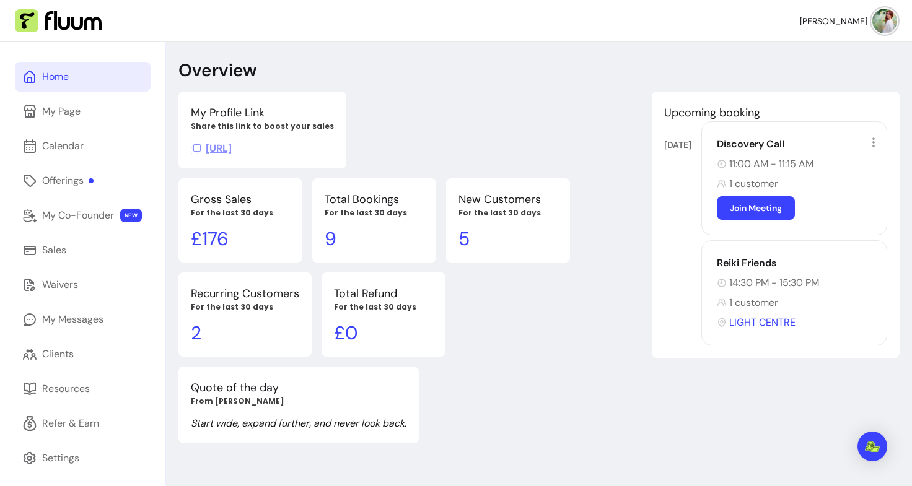
scroll to position [42, 0]
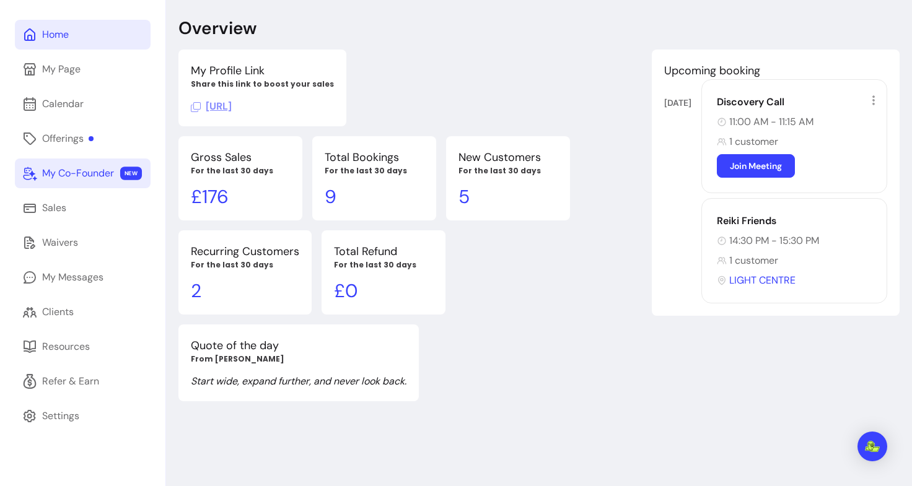
click at [102, 181] on link "My Co-Founder NEW" at bounding box center [83, 174] width 136 height 30
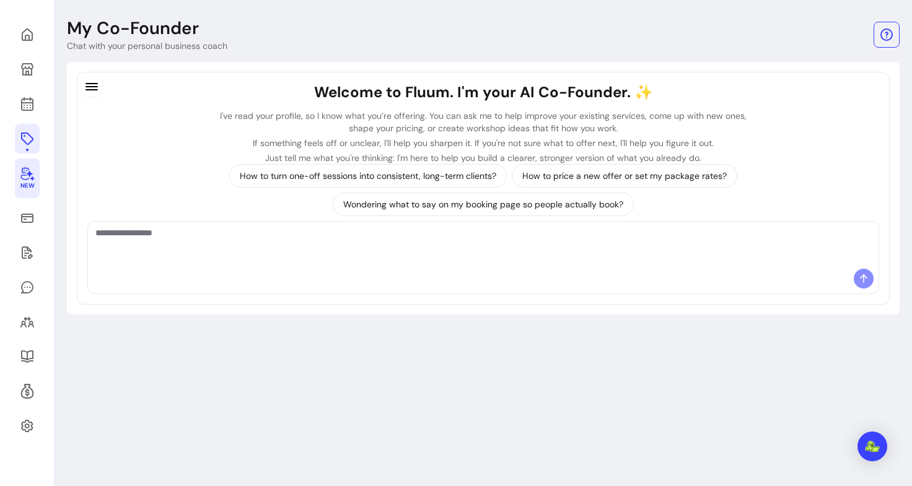
click at [35, 138] on link at bounding box center [27, 139] width 25 height 30
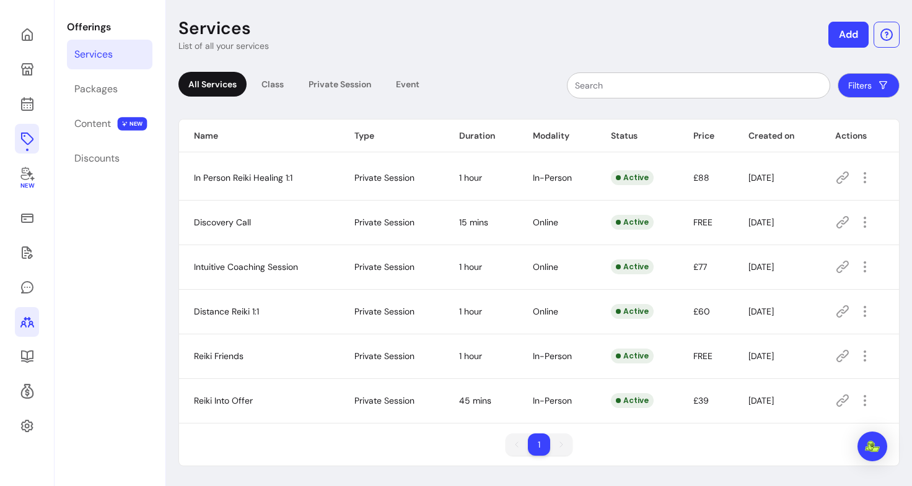
click at [27, 324] on icon at bounding box center [27, 322] width 15 height 15
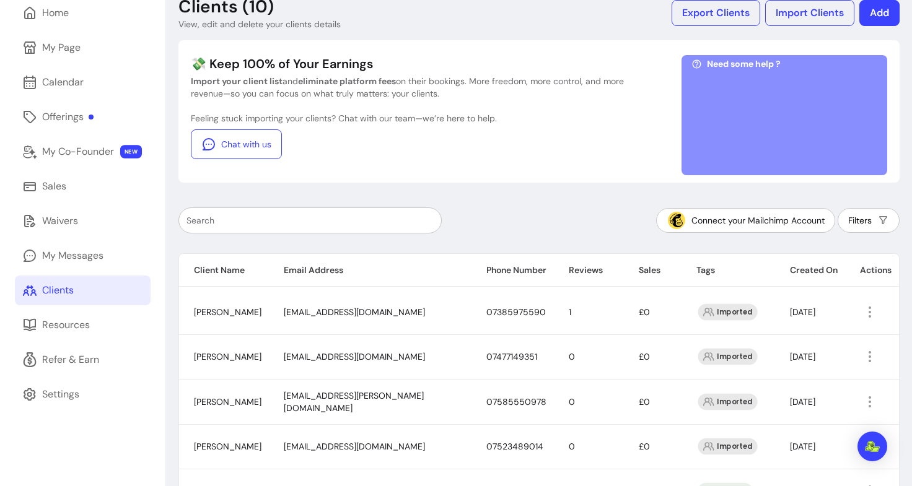
scroll to position [61, 0]
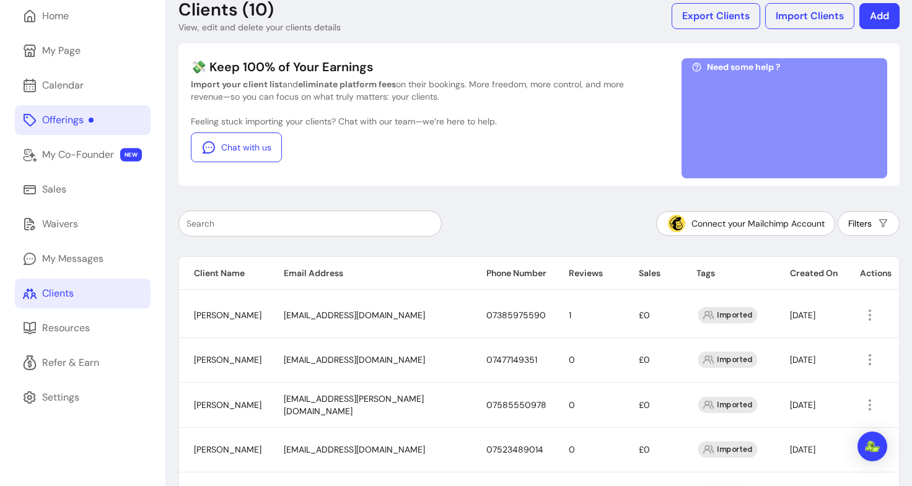
click at [100, 123] on link "Offerings" at bounding box center [83, 120] width 136 height 30
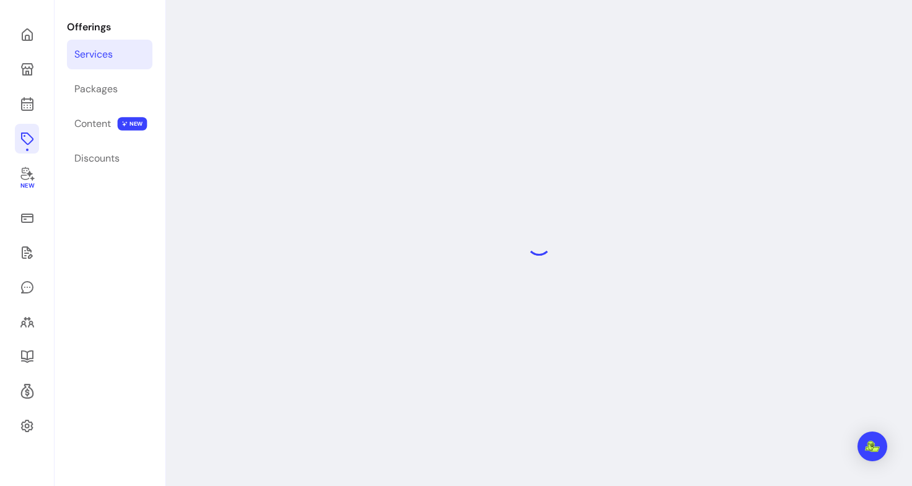
scroll to position [42, 0]
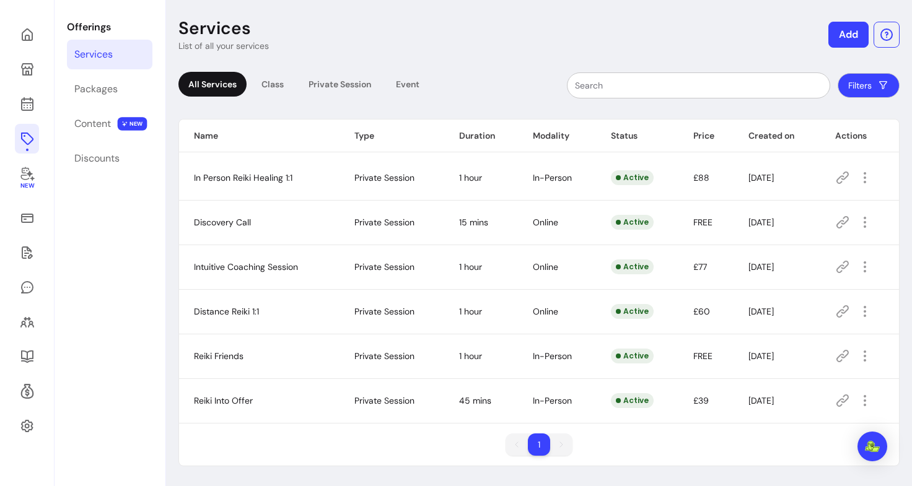
click at [305, 98] on div "All Services Class Private Session Event" at bounding box center [303, 85] width 251 height 27
click at [105, 126] on div "Content" at bounding box center [92, 123] width 37 height 15
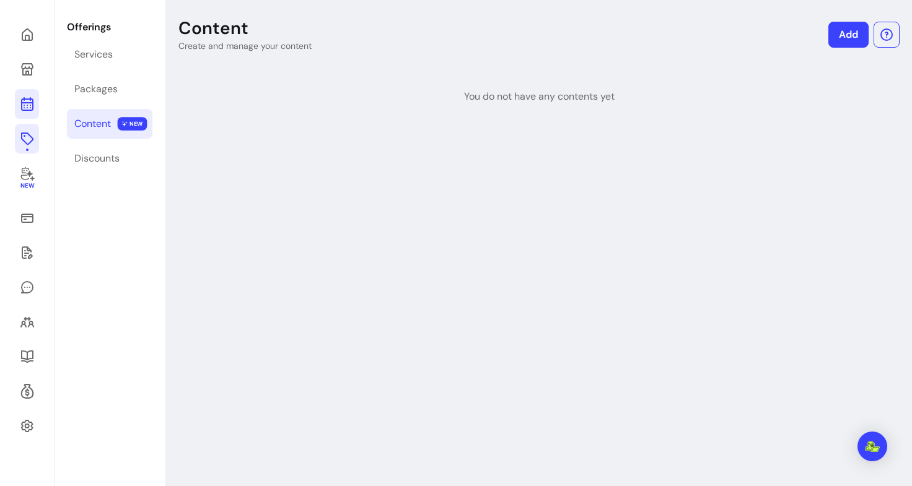
click at [19, 115] on link at bounding box center [27, 104] width 24 height 30
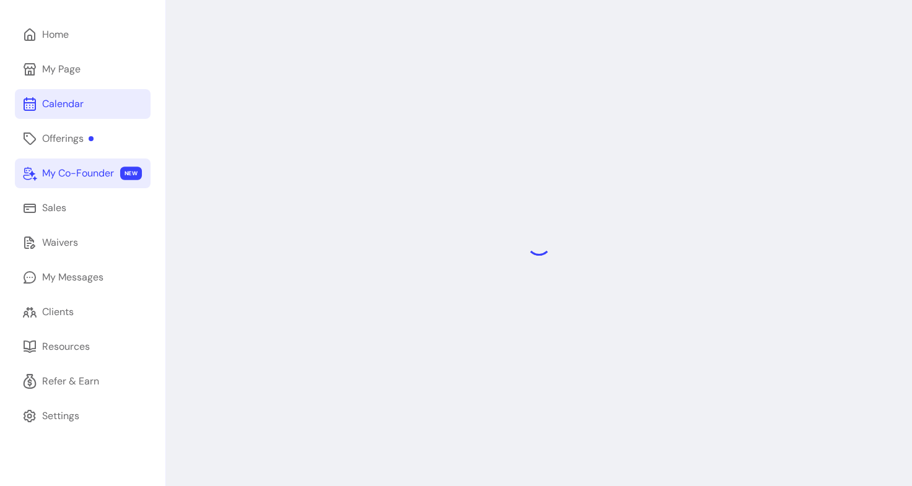
click at [108, 172] on div "My Co-Founder" at bounding box center [78, 173] width 72 height 15
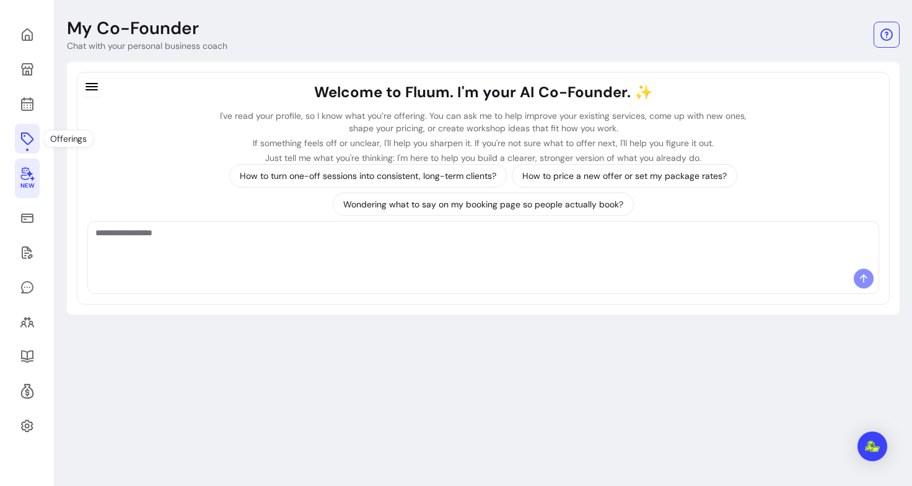
click at [30, 139] on icon at bounding box center [27, 138] width 15 height 15
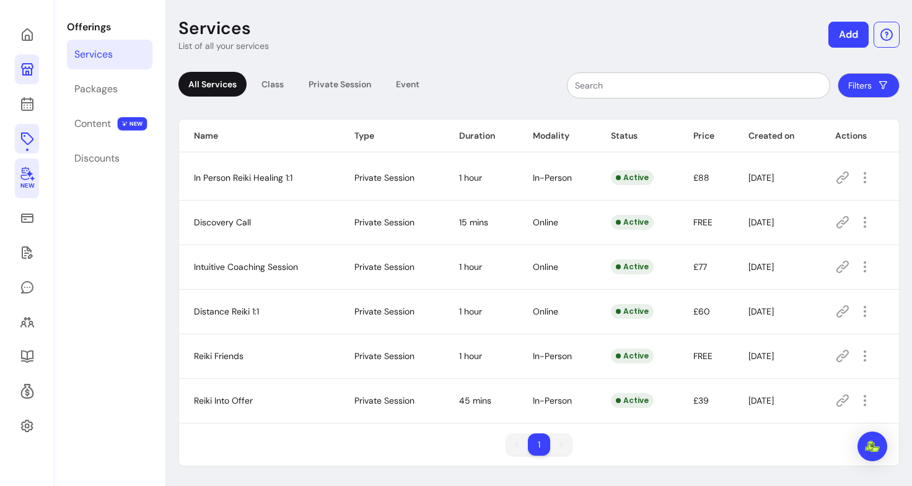
click at [29, 82] on link at bounding box center [27, 70] width 24 height 30
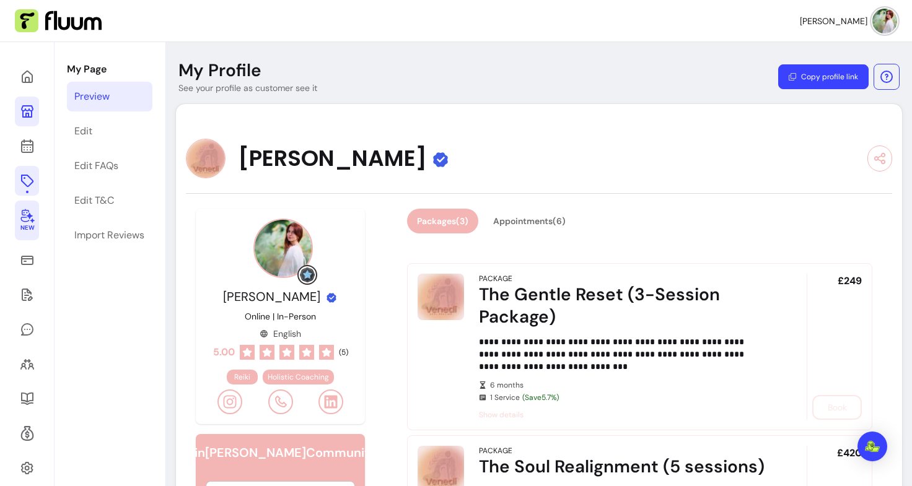
click at [24, 183] on icon at bounding box center [26, 181] width 12 height 12
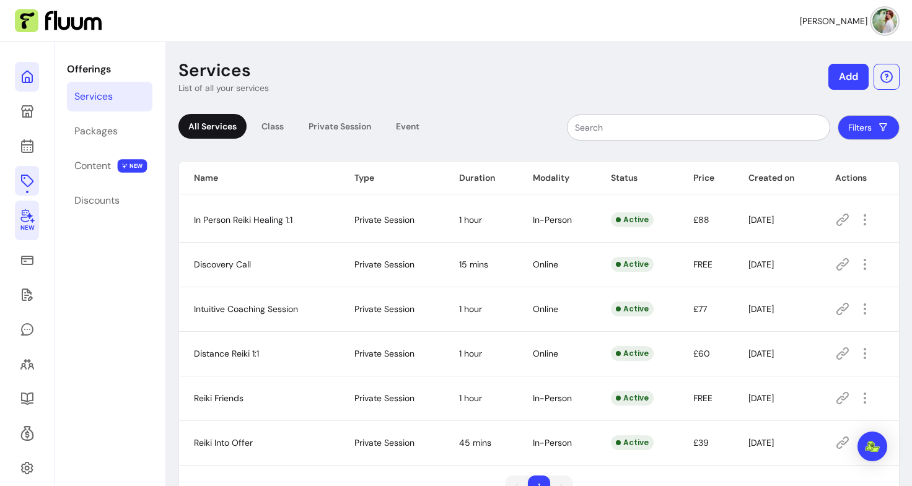
click at [25, 69] on link at bounding box center [27, 77] width 24 height 30
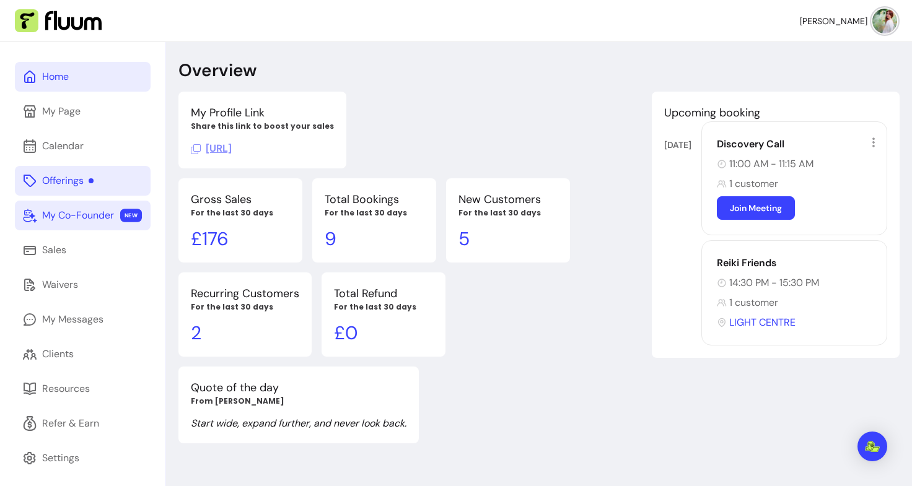
click at [87, 184] on div "Offerings" at bounding box center [67, 180] width 51 height 15
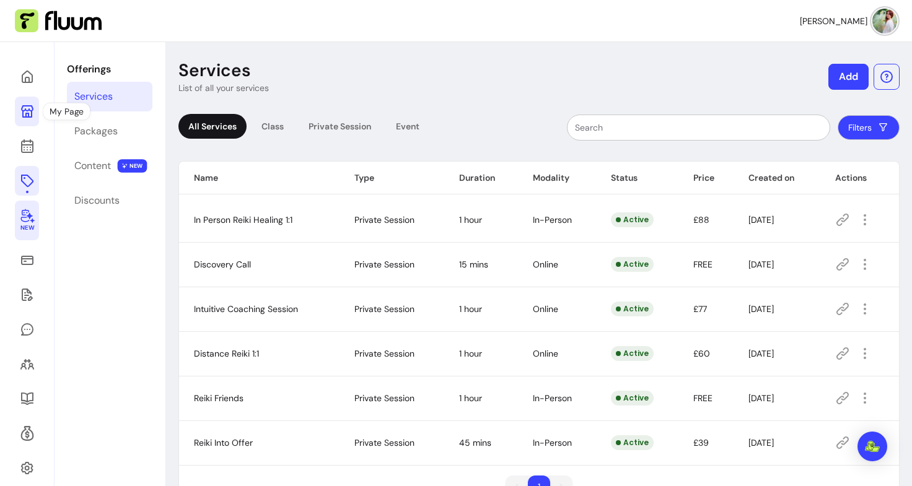
click at [31, 105] on icon at bounding box center [27, 111] width 12 height 12
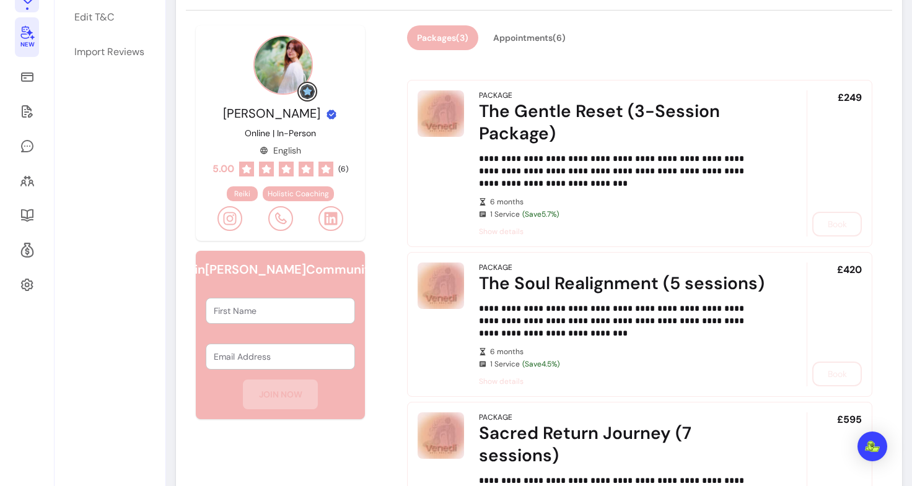
scroll to position [184, 0]
click at [20, 42] on span "New" at bounding box center [27, 44] width 14 height 8
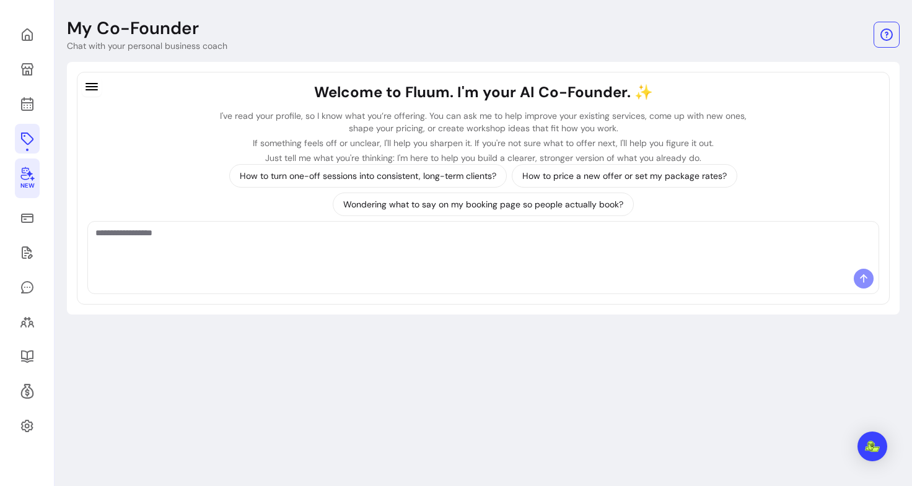
scroll to position [42, 0]
click at [20, 138] on icon at bounding box center [27, 138] width 15 height 15
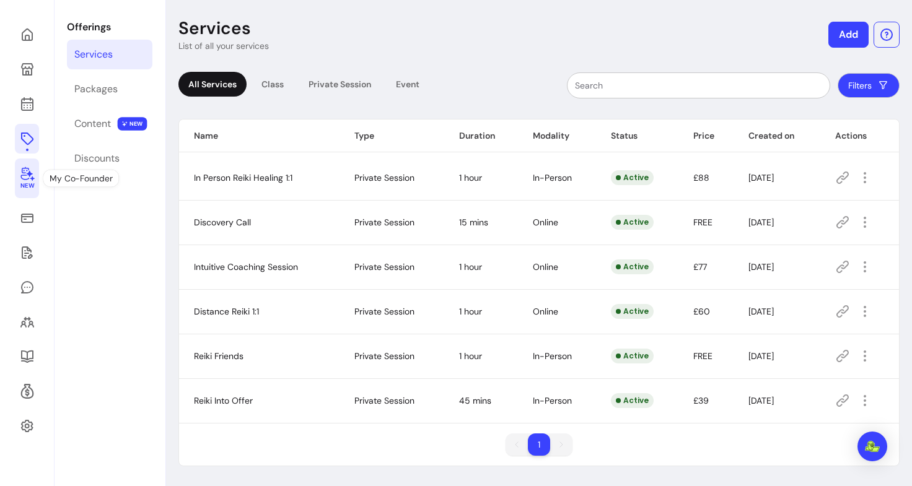
click at [25, 177] on icon at bounding box center [27, 173] width 15 height 15
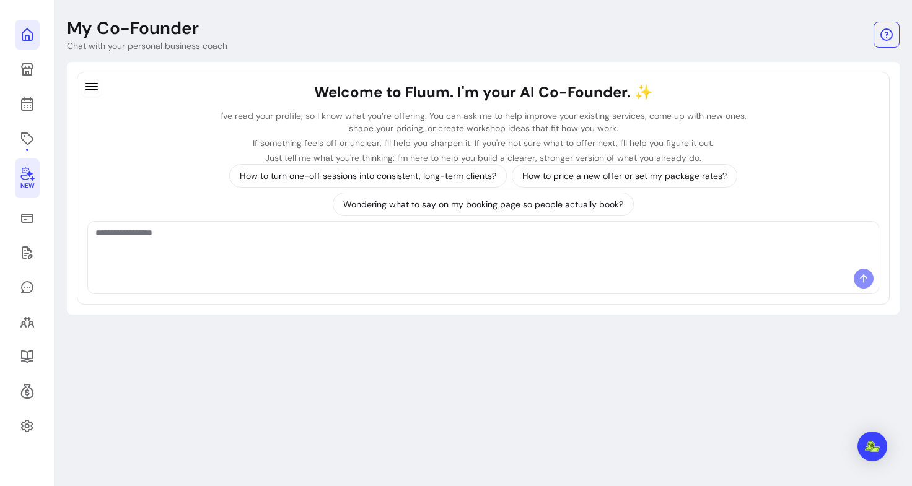
click at [26, 33] on icon at bounding box center [27, 34] width 15 height 15
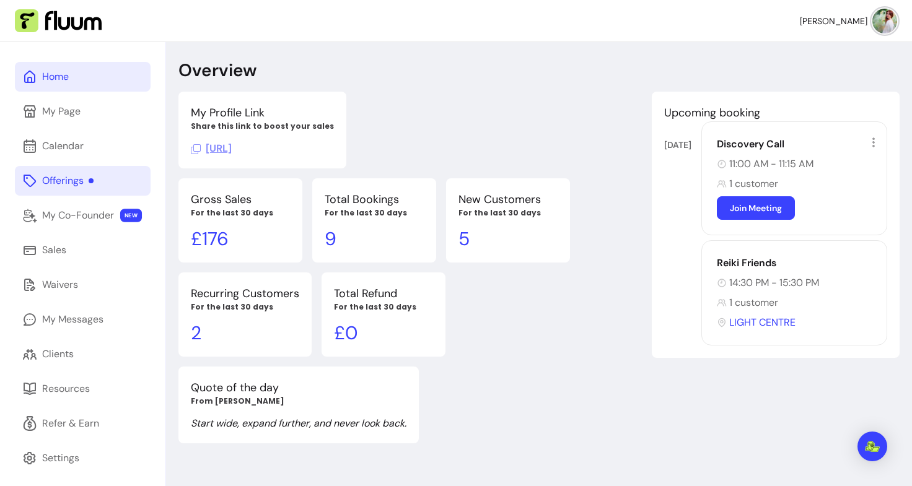
click at [88, 175] on div "Offerings" at bounding box center [67, 180] width 51 height 15
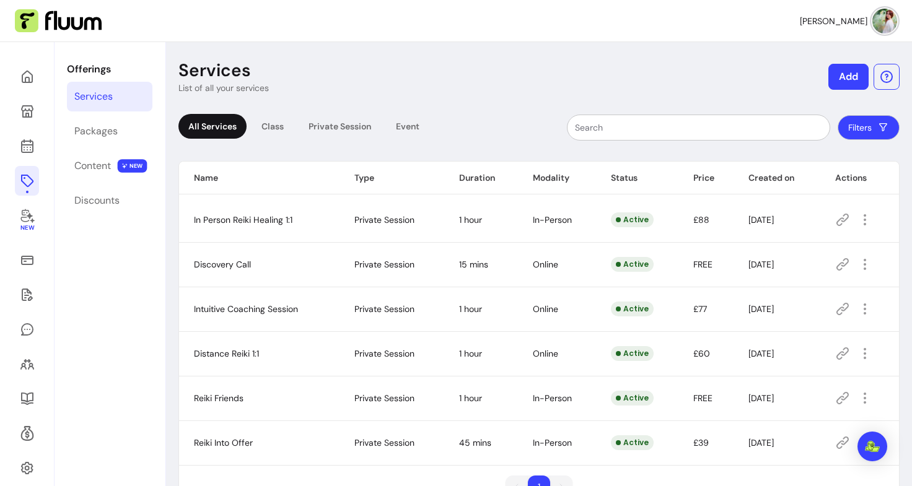
scroll to position [42, 0]
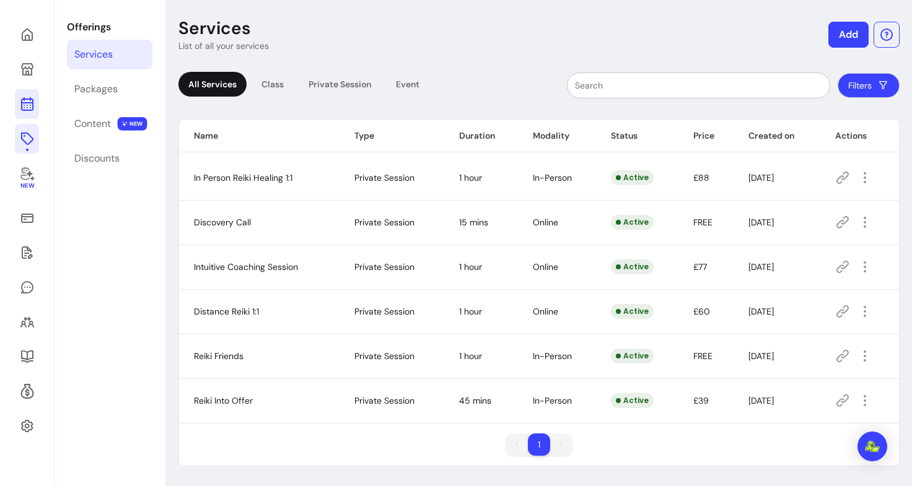
click at [32, 113] on link at bounding box center [27, 104] width 24 height 30
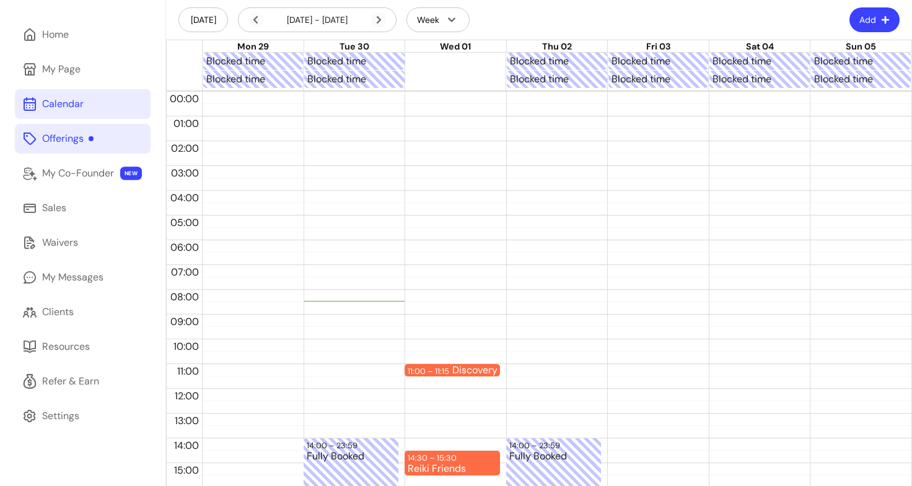
click at [89, 129] on link "Offerings" at bounding box center [83, 139] width 136 height 30
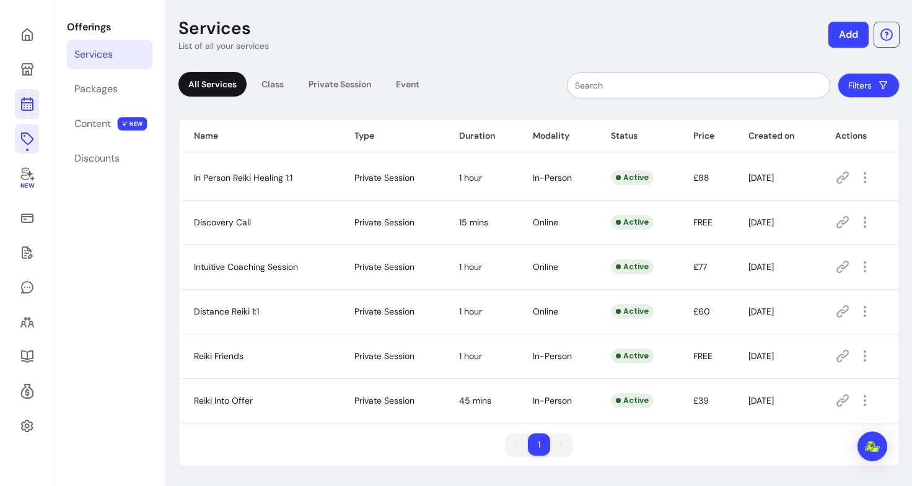
click at [25, 109] on icon at bounding box center [27, 104] width 15 height 15
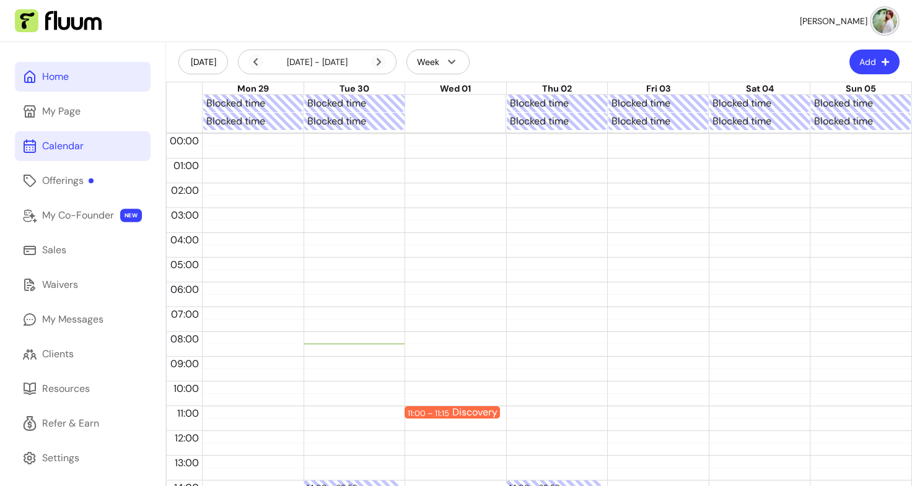
click at [53, 74] on div "Home" at bounding box center [55, 76] width 27 height 15
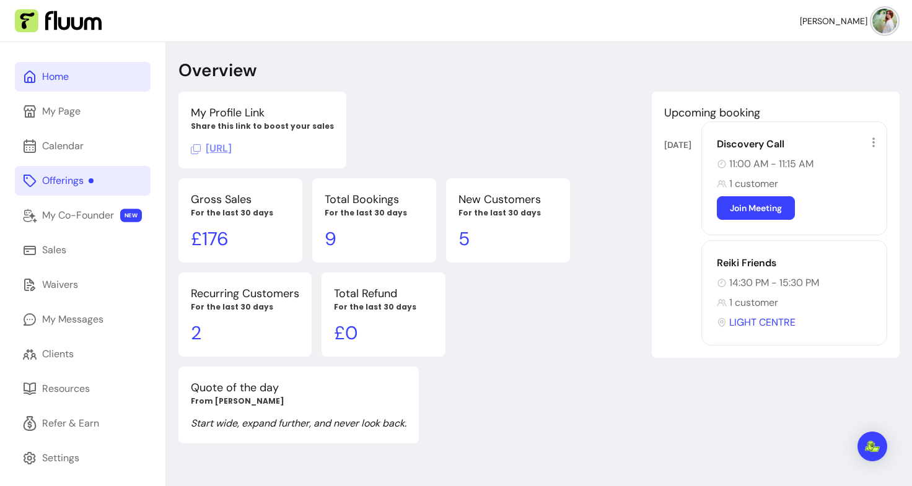
click at [89, 188] on link "Offerings" at bounding box center [83, 181] width 136 height 30
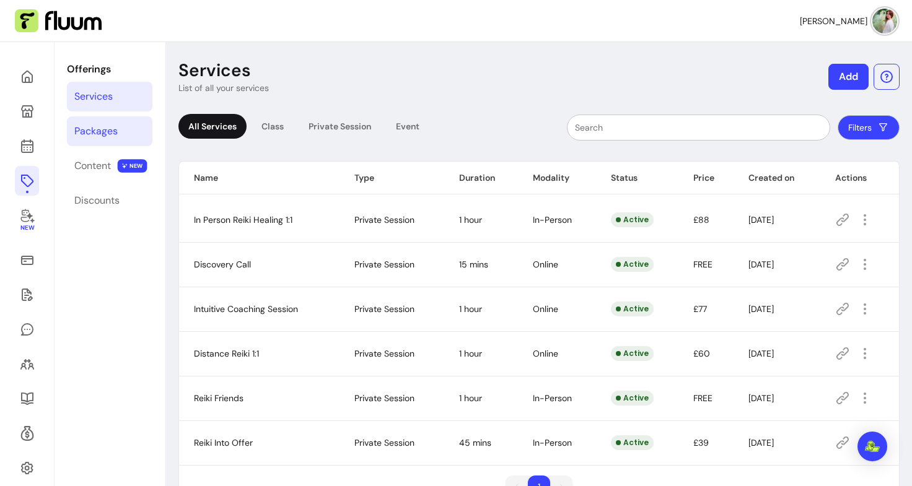
click at [79, 131] on div "Packages" at bounding box center [95, 131] width 43 height 15
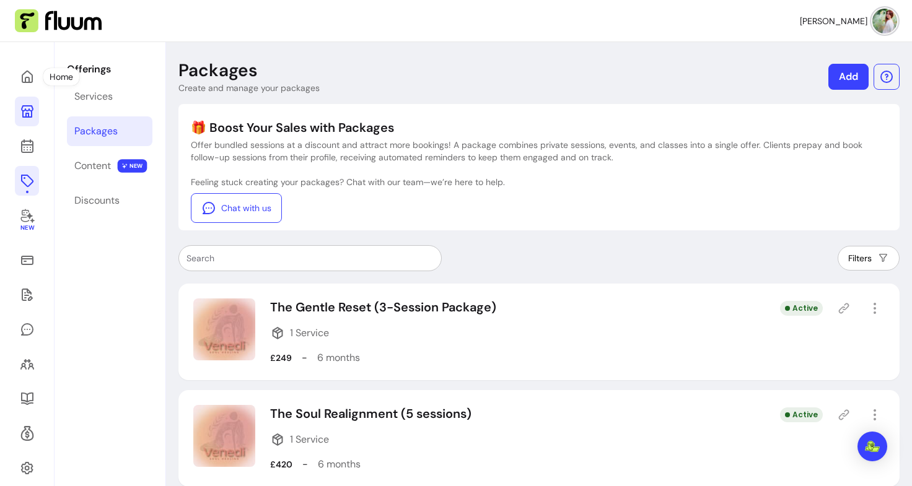
click at [27, 116] on icon at bounding box center [27, 111] width 12 height 12
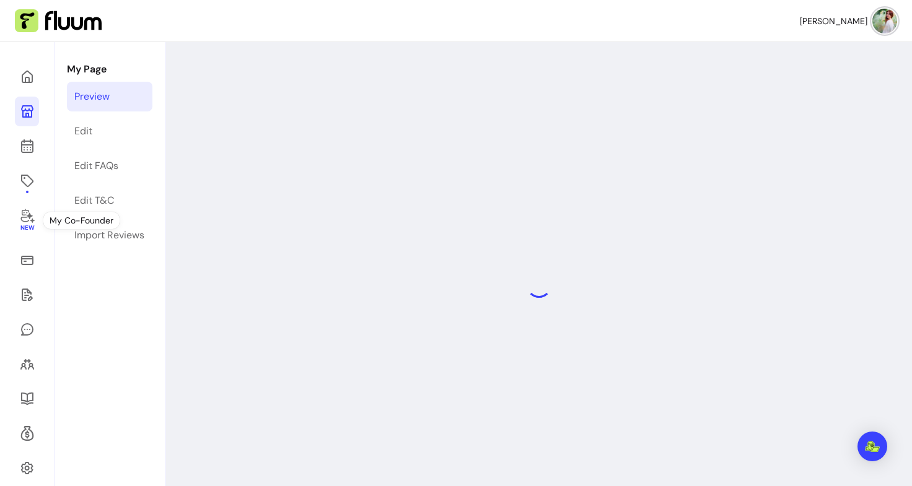
scroll to position [42, 0]
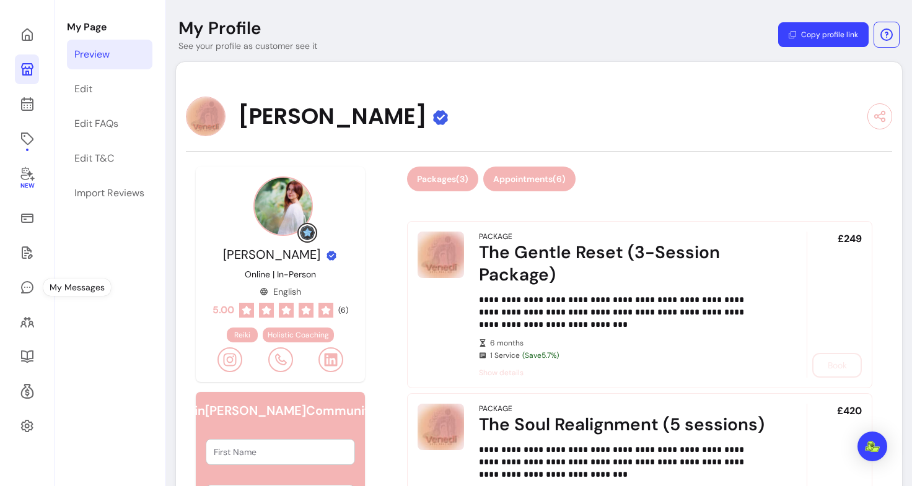
click at [540, 170] on button "Appointments ( 6 )" at bounding box center [529, 179] width 92 height 25
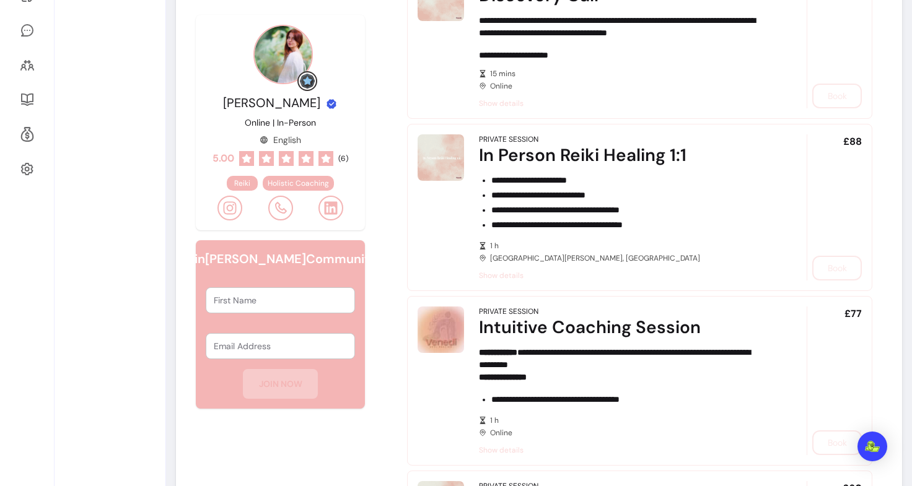
scroll to position [0, 0]
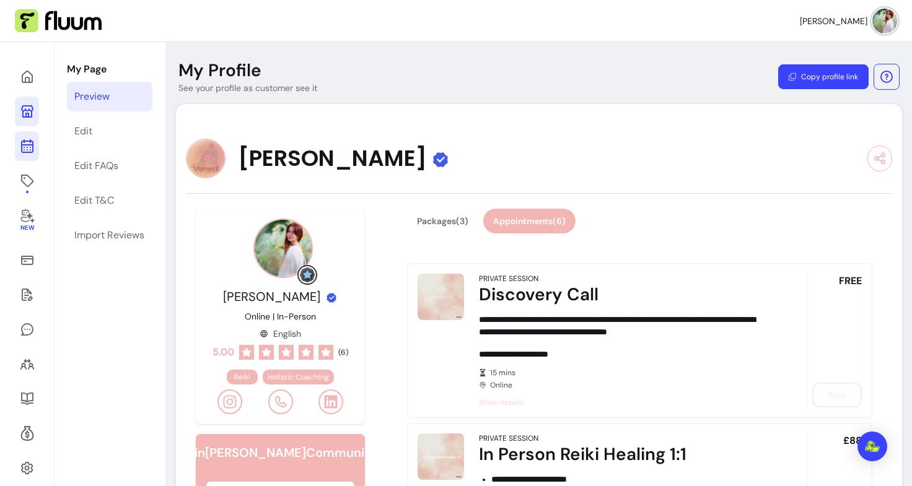
click at [37, 147] on link at bounding box center [27, 146] width 24 height 30
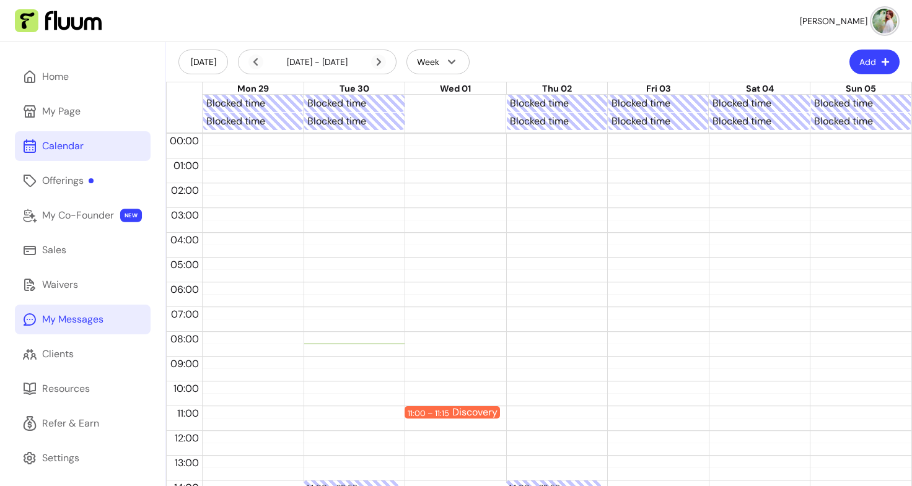
scroll to position [121, 0]
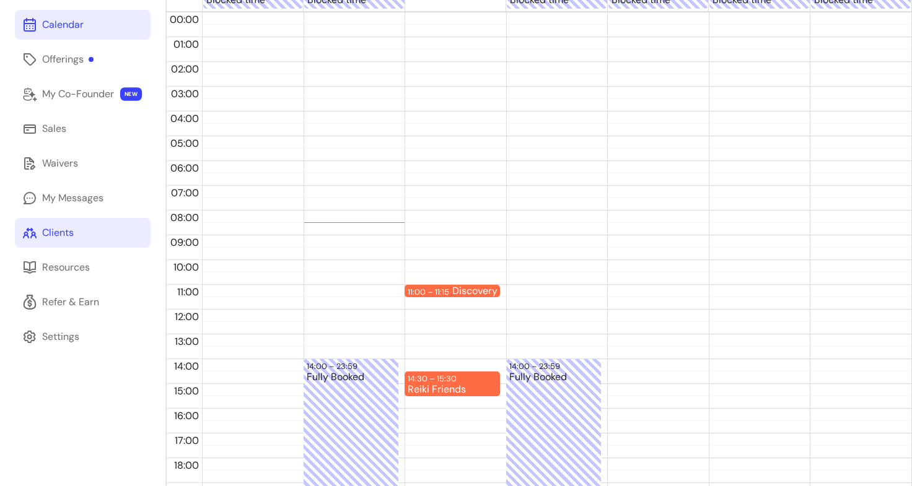
click at [71, 235] on div "Clients" at bounding box center [58, 232] width 32 height 15
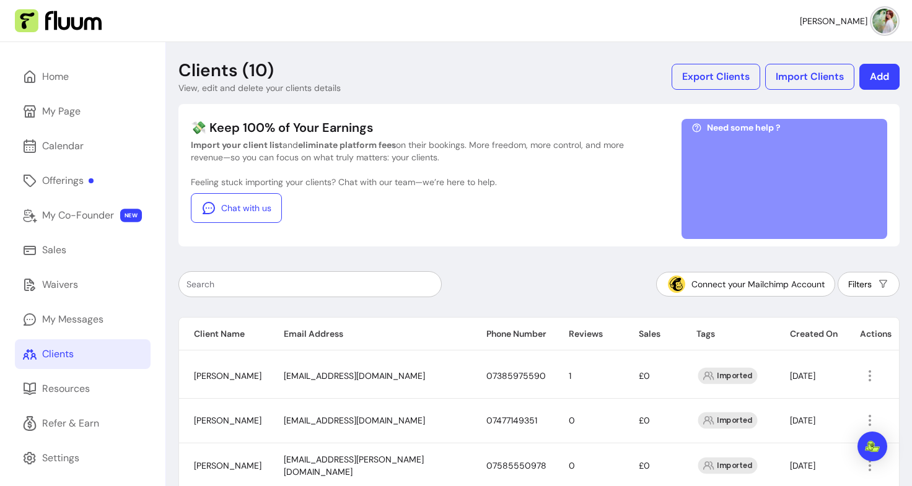
click at [872, 22] on img at bounding box center [884, 21] width 25 height 25
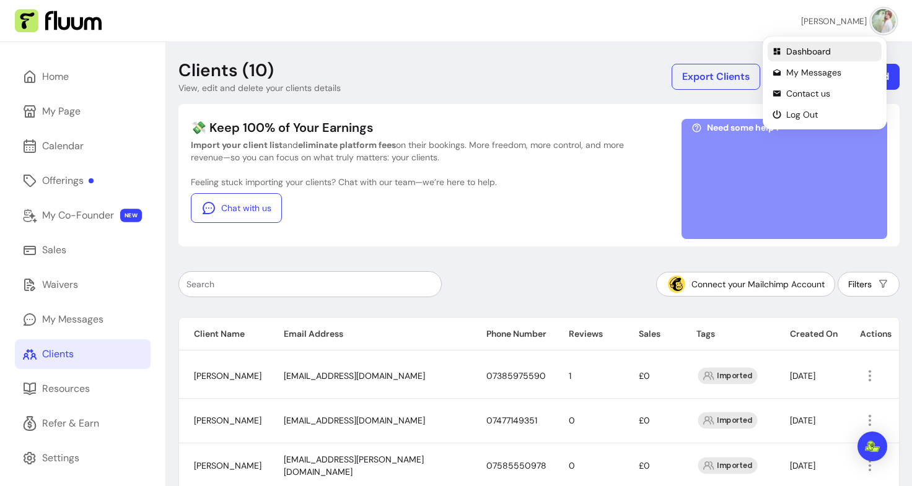
click at [814, 55] on span "Dashboard" at bounding box center [831, 51] width 90 height 12
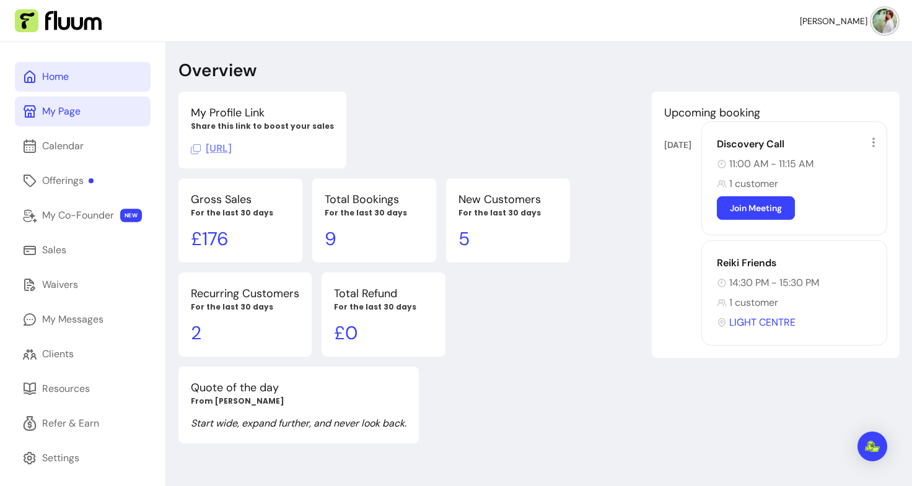
click at [64, 120] on link "My Page" at bounding box center [83, 112] width 136 height 30
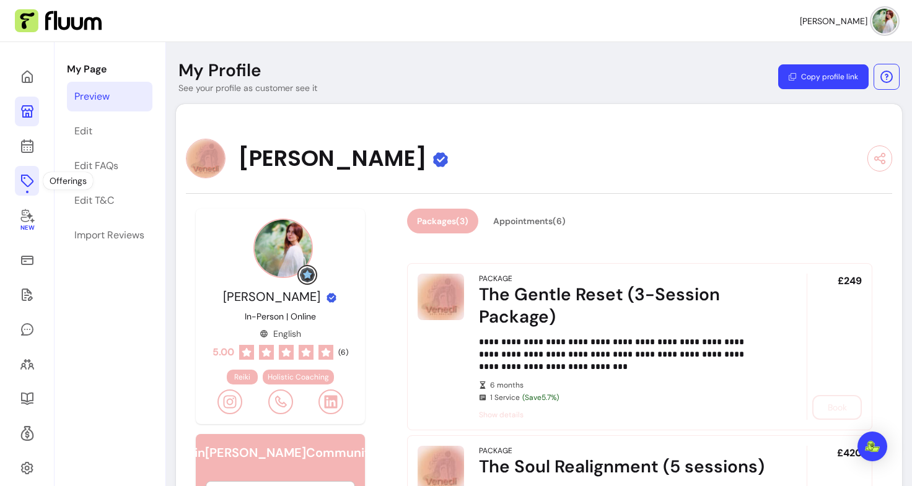
click at [21, 191] on link at bounding box center [27, 181] width 24 height 30
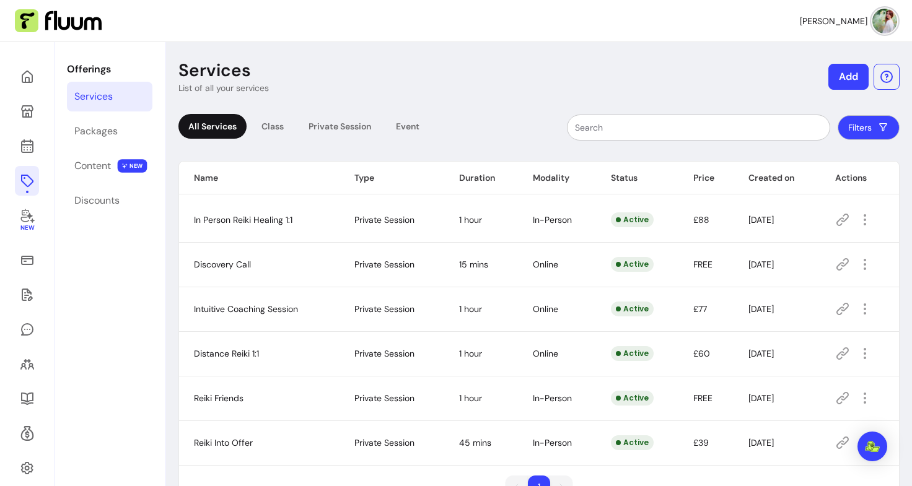
scroll to position [42, 0]
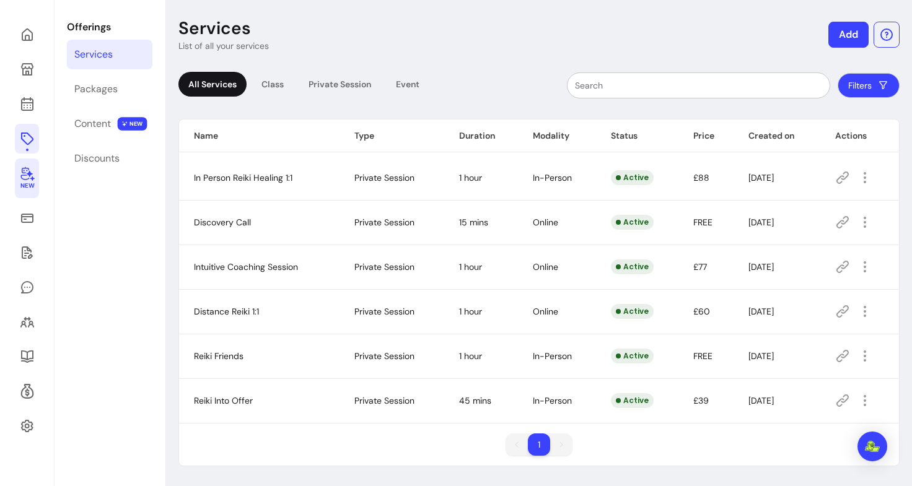
click at [26, 174] on icon at bounding box center [27, 174] width 14 height 14
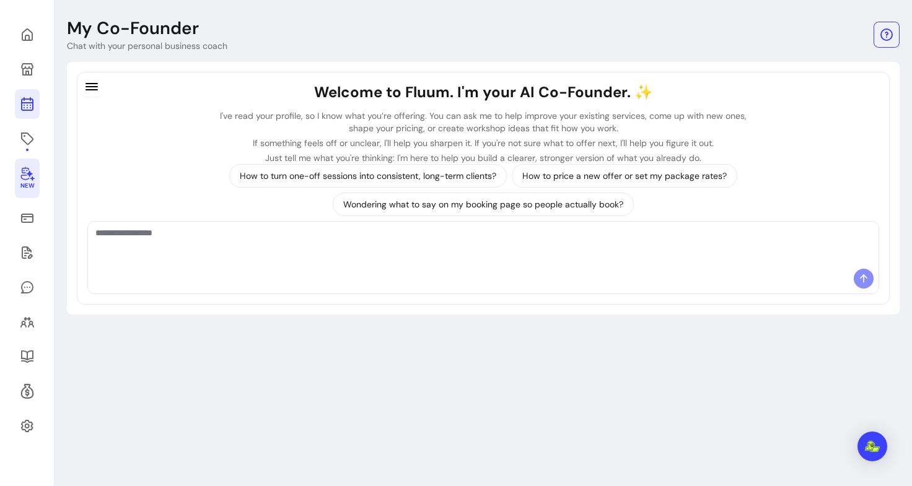
click at [24, 100] on icon at bounding box center [28, 55] width 210 height 177
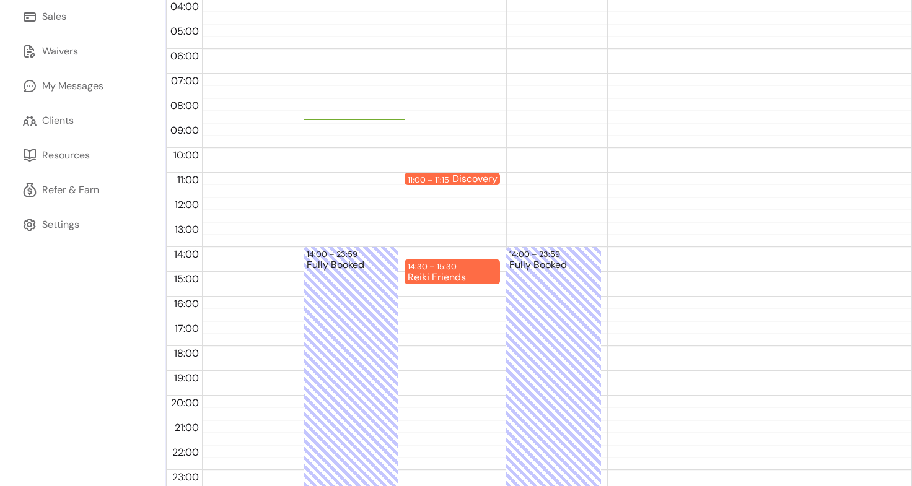
scroll to position [234, 0]
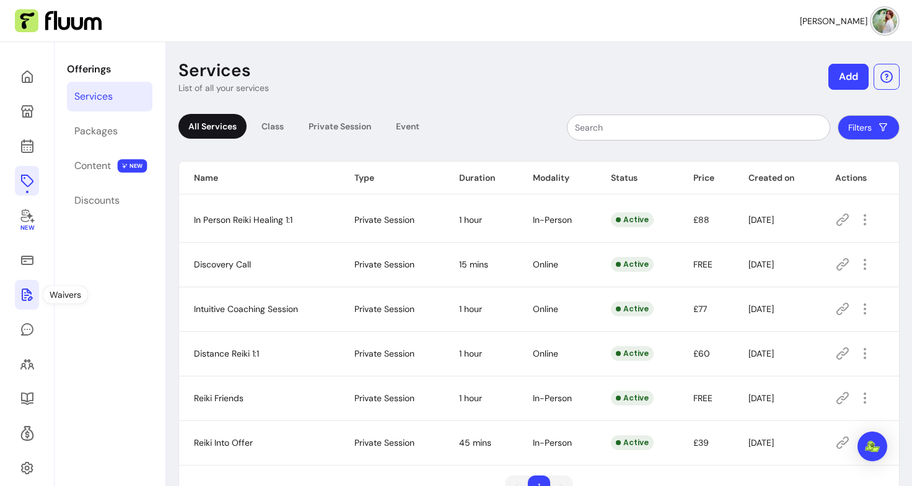
scroll to position [42, 0]
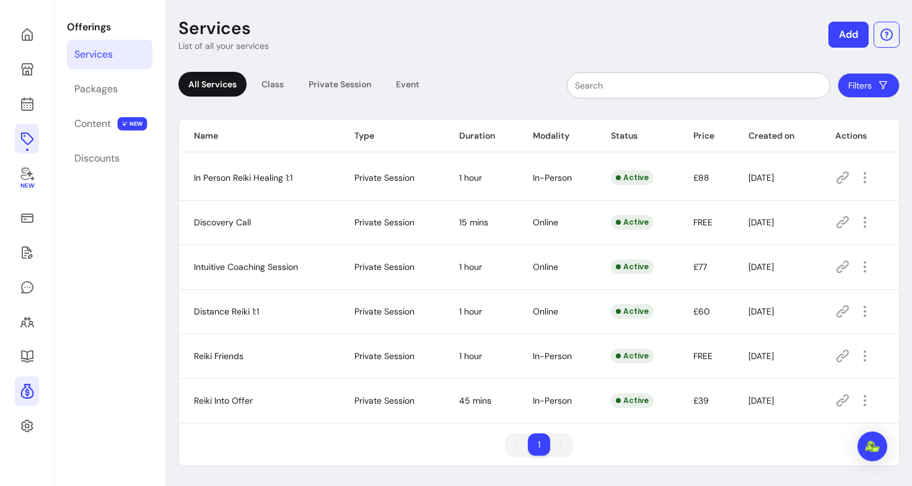
click at [25, 395] on icon at bounding box center [27, 391] width 15 height 15
click at [15, 185] on link "New" at bounding box center [27, 179] width 24 height 40
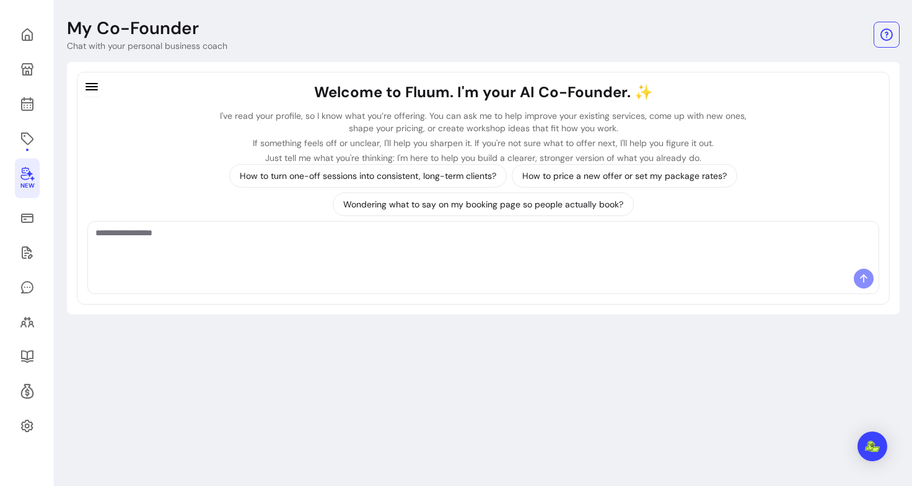
click at [97, 185] on div "How to turn one-off sessions into consistent, long-term clients? How to price a…" at bounding box center [483, 190] width 792 height 52
click at [29, 143] on icon at bounding box center [27, 139] width 12 height 12
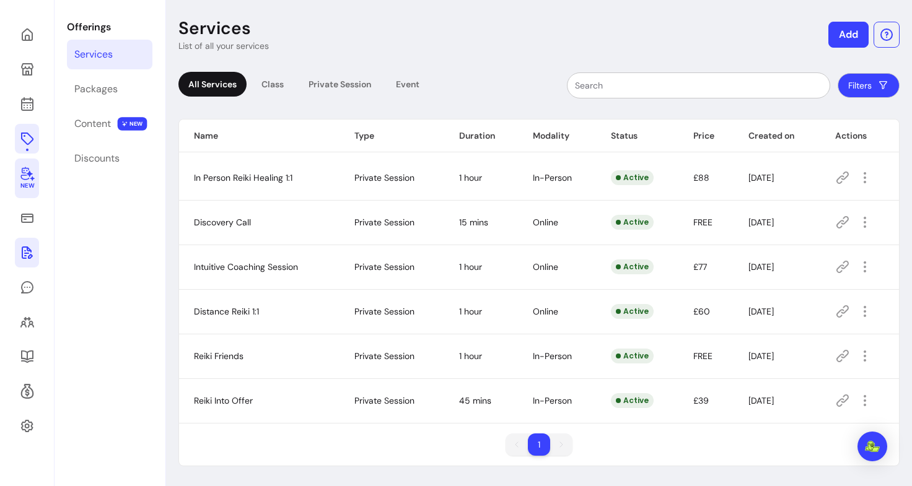
click at [25, 248] on icon at bounding box center [27, 252] width 15 height 15
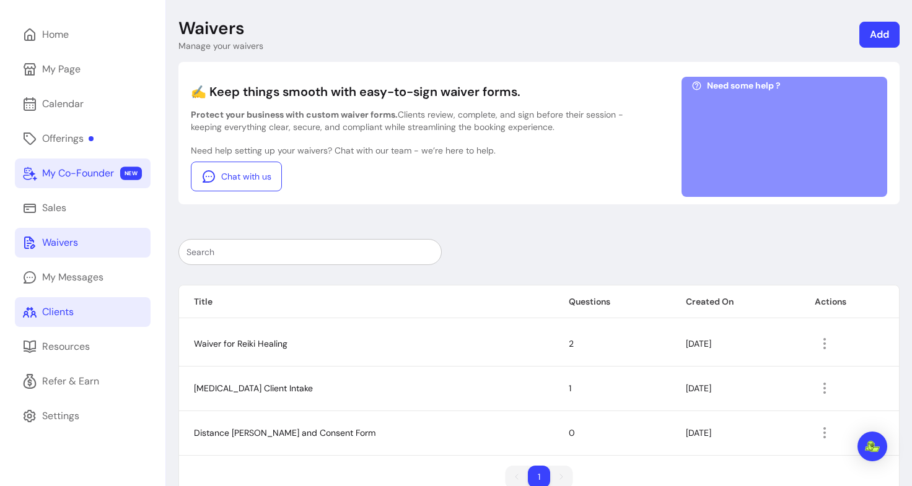
click at [78, 325] on link "Clients" at bounding box center [83, 312] width 136 height 30
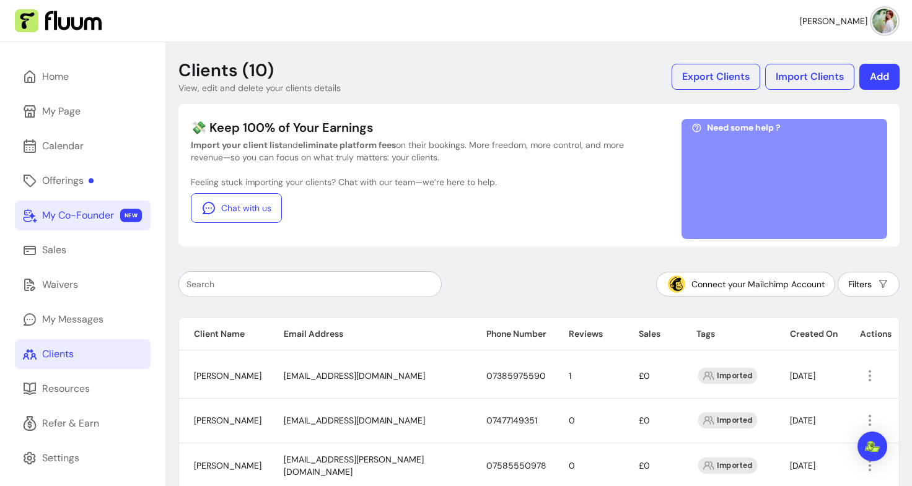
click at [82, 219] on div "My Co-Founder" at bounding box center [78, 215] width 72 height 15
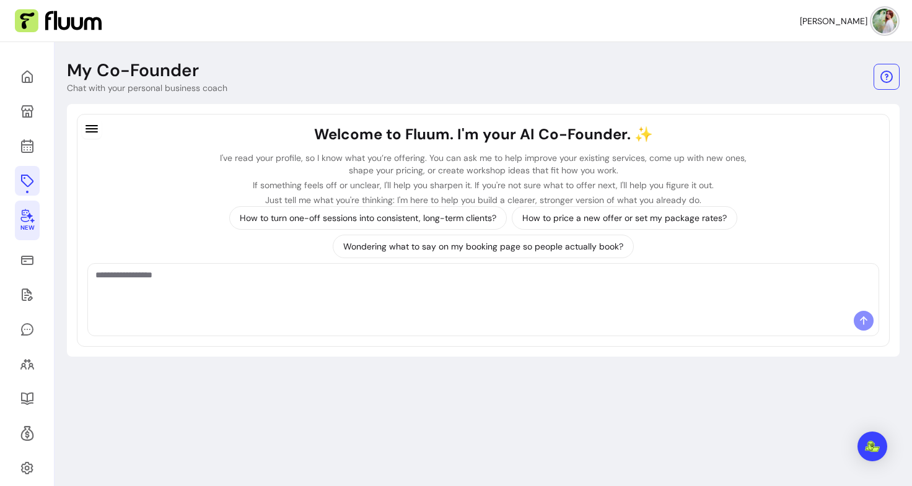
click at [28, 180] on icon at bounding box center [27, 180] width 15 height 15
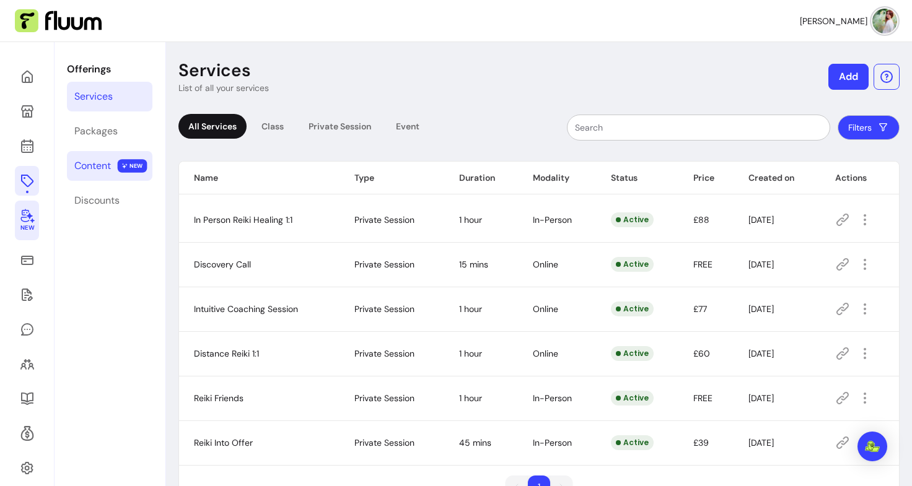
click at [98, 165] on div "Content" at bounding box center [92, 166] width 37 height 15
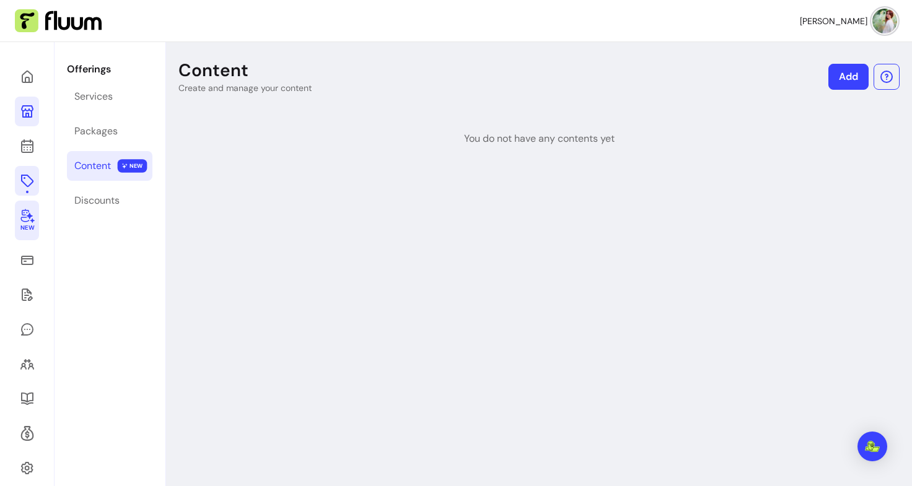
click at [25, 104] on icon at bounding box center [27, 111] width 15 height 15
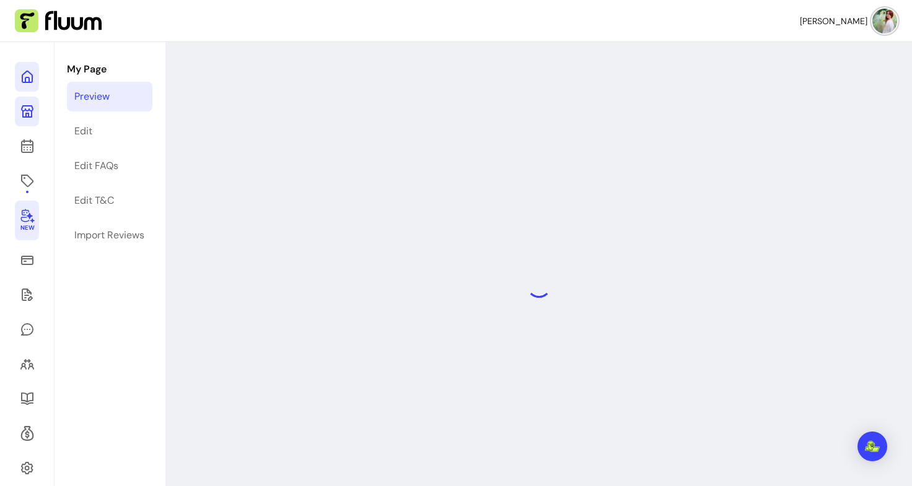
click at [27, 77] on icon at bounding box center [125, 60] width 210 height 177
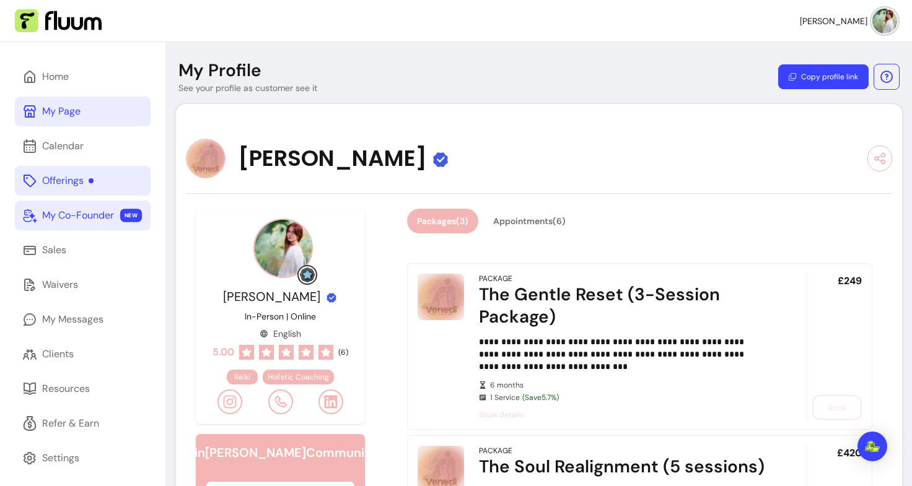
click at [45, 178] on div "Offerings" at bounding box center [67, 180] width 51 height 15
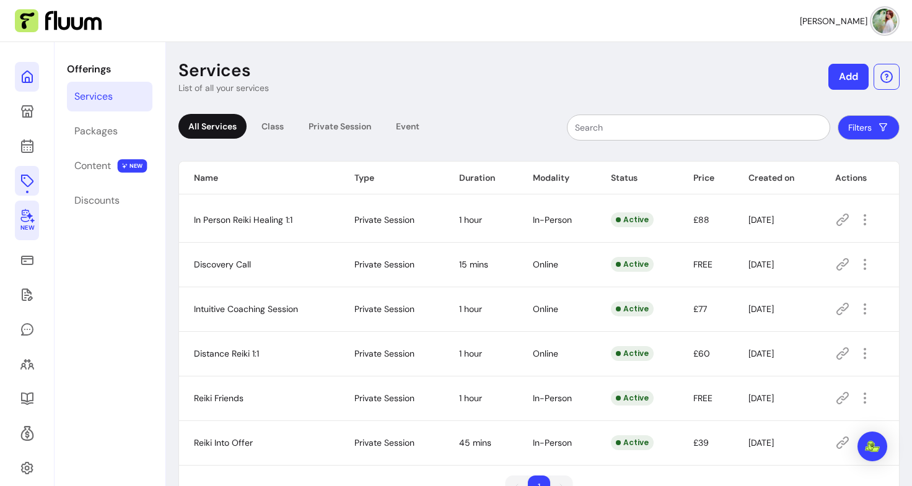
click at [34, 79] on link at bounding box center [27, 77] width 24 height 30
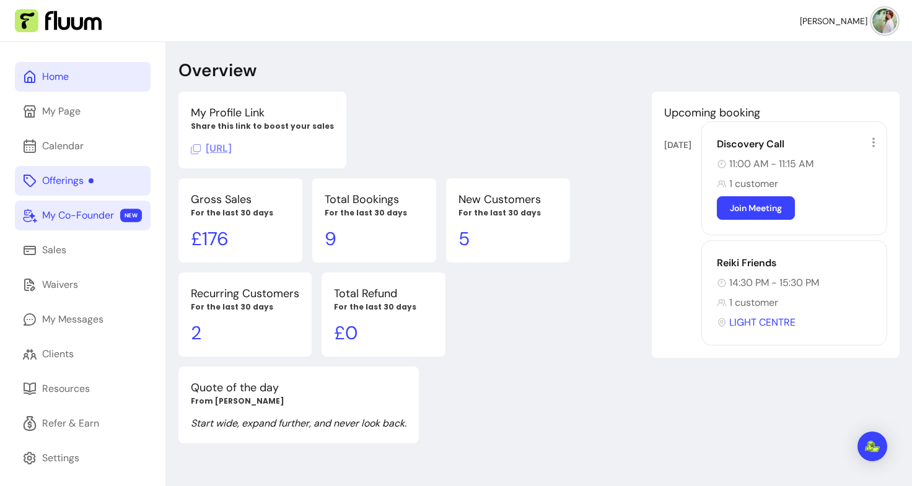
scroll to position [42, 0]
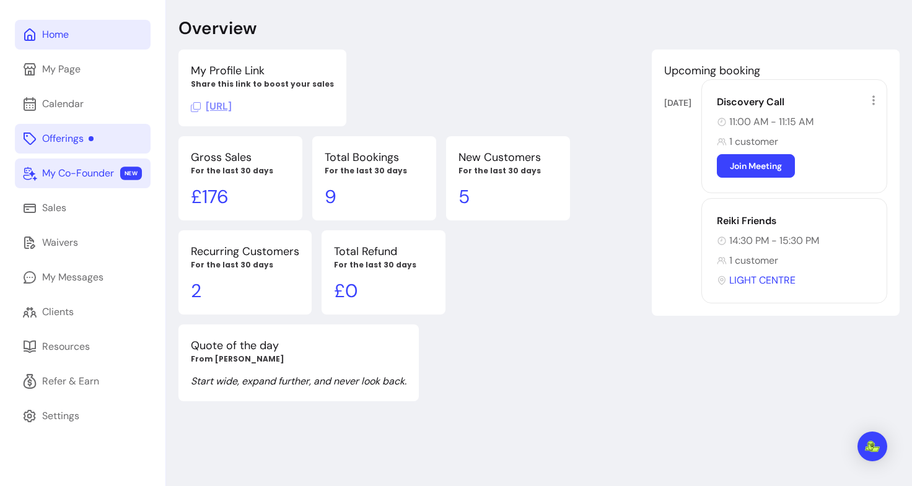
click at [206, 206] on p "£ 176" at bounding box center [240, 197] width 99 height 22
drag, startPoint x: 221, startPoint y: 164, endPoint x: 276, endPoint y: 170, distance: 55.5
click at [276, 170] on header "Gross Sales For the last 30 days" at bounding box center [240, 162] width 99 height 27
click at [514, 303] on div "Gross Sales For the last 30 days £ 176 Total Bookings For the last 30 days 9 Ne…" at bounding box center [409, 225] width 463 height 178
